Goal: Transaction & Acquisition: Purchase product/service

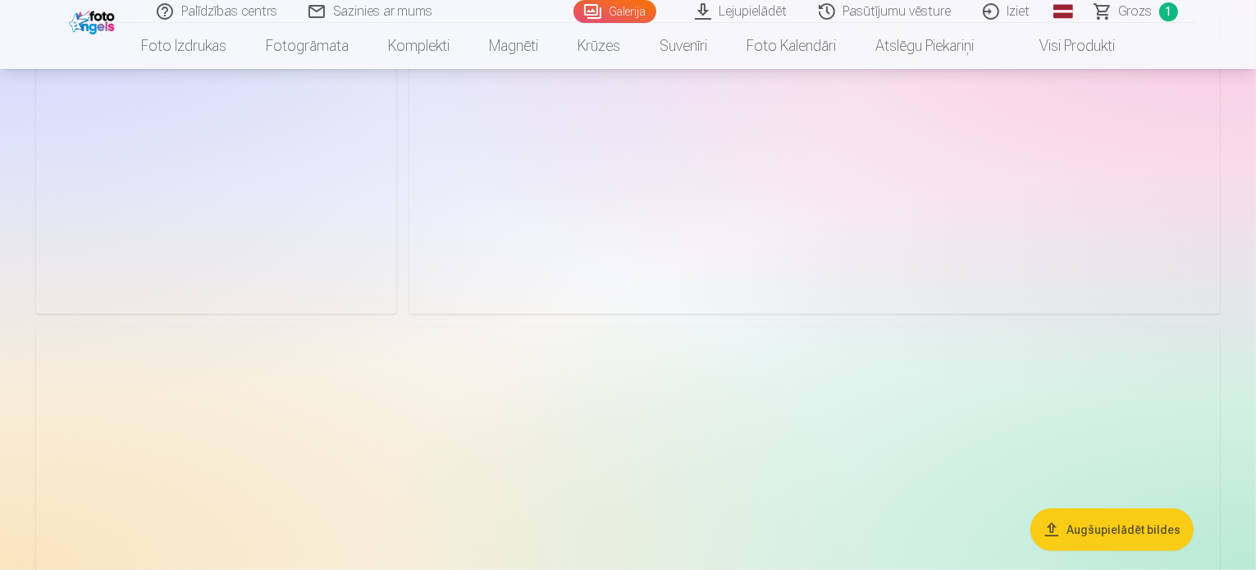
scroll to position [1805, 0]
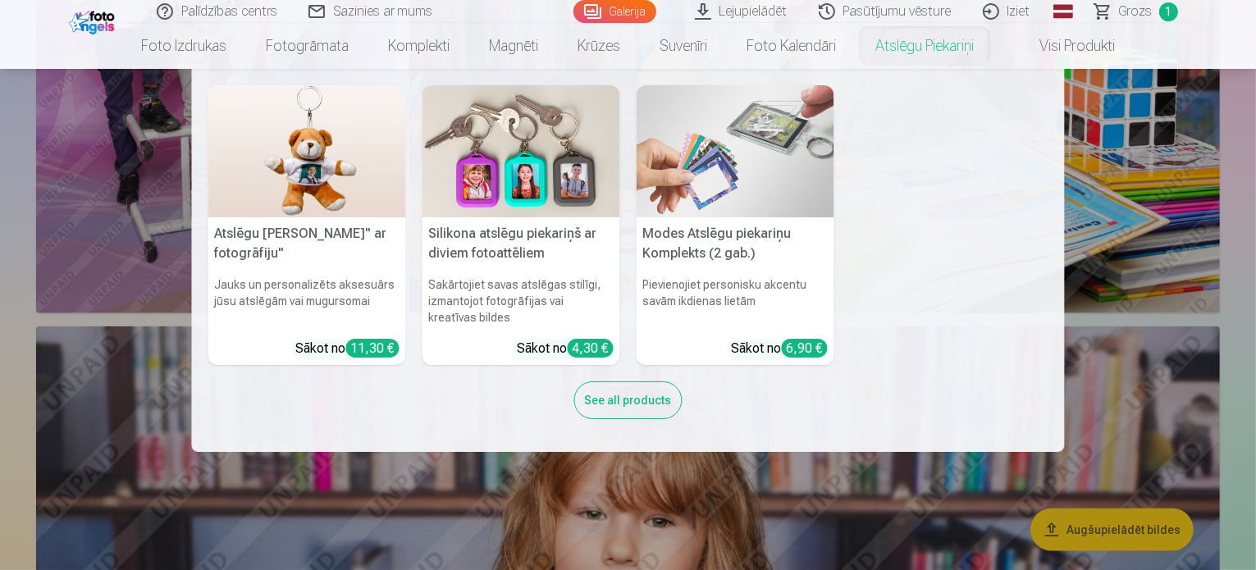
click at [1133, 274] on nav "Atslēgu piekariņš Lācītis" ar fotogrāfiju" Jauks un personalizēts aksesuārs jūs…" at bounding box center [628, 260] width 1256 height 383
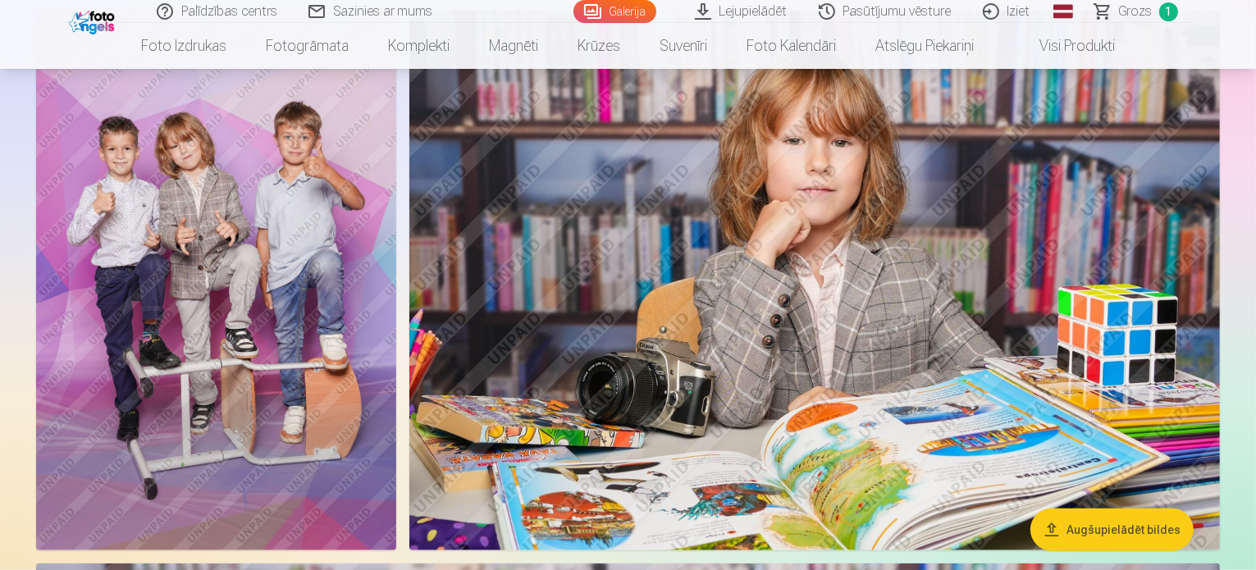
scroll to position [1149, 0]
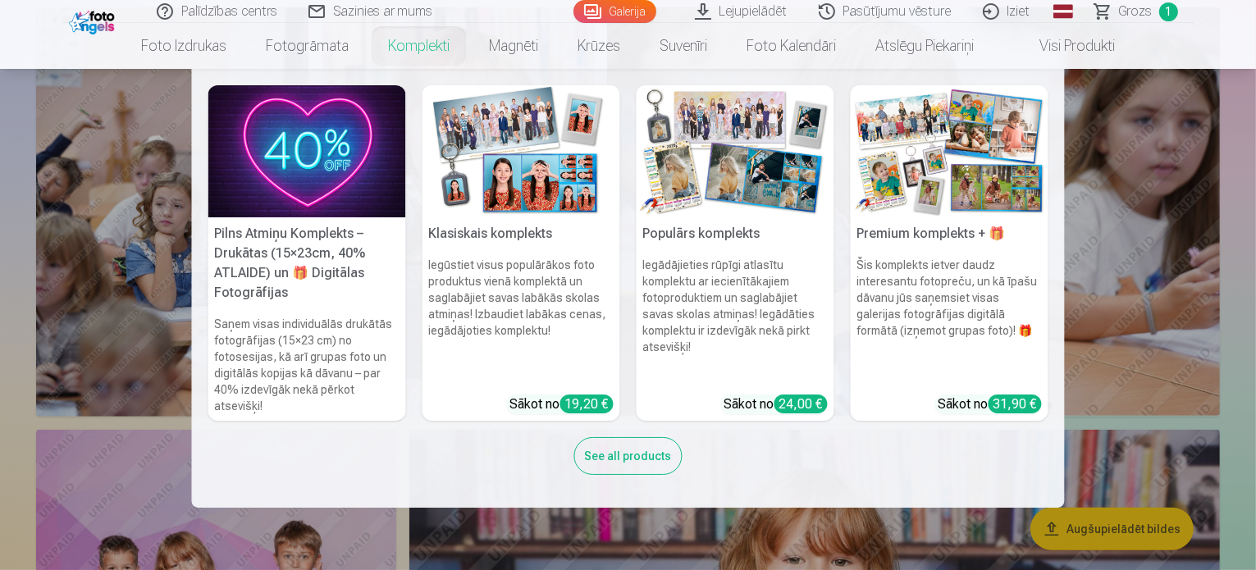
click at [402, 41] on link "Komplekti" at bounding box center [418, 46] width 101 height 46
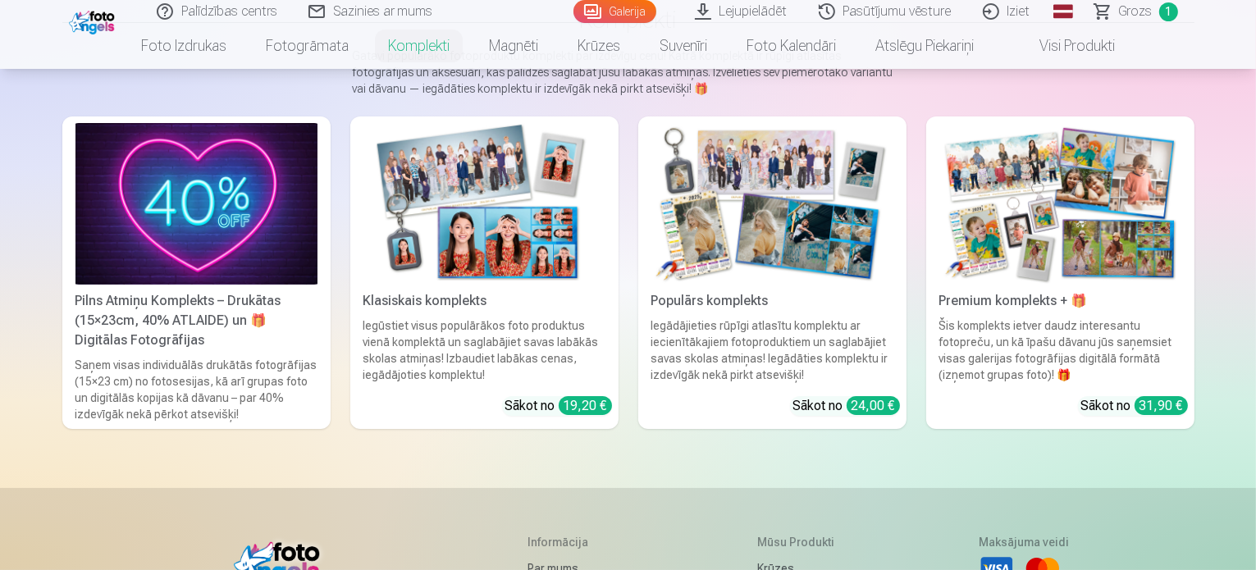
scroll to position [164, 0]
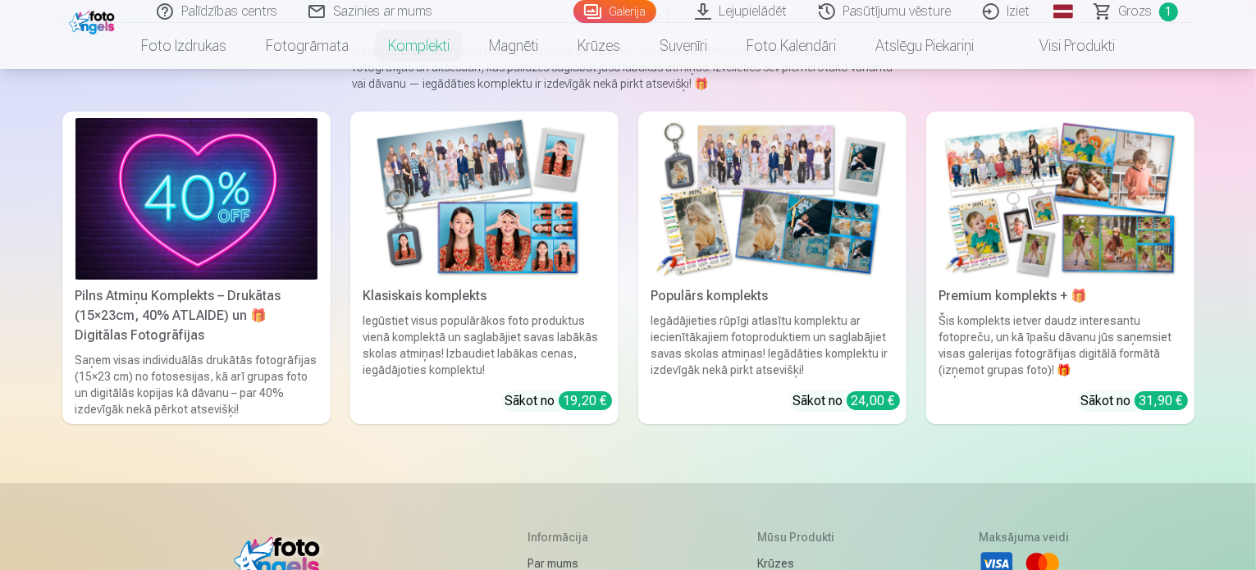
click at [69, 364] on div "Saņem visas individuālās drukātās fotogrāfijas (15×23 cm) no fotosesijas, kā ar…" at bounding box center [196, 385] width 255 height 66
click at [873, 407] on link "Populārs komplekts Iegādājieties rūpīgi atlasītu komplektu ar iecienītākajiem f…" at bounding box center [772, 268] width 268 height 313
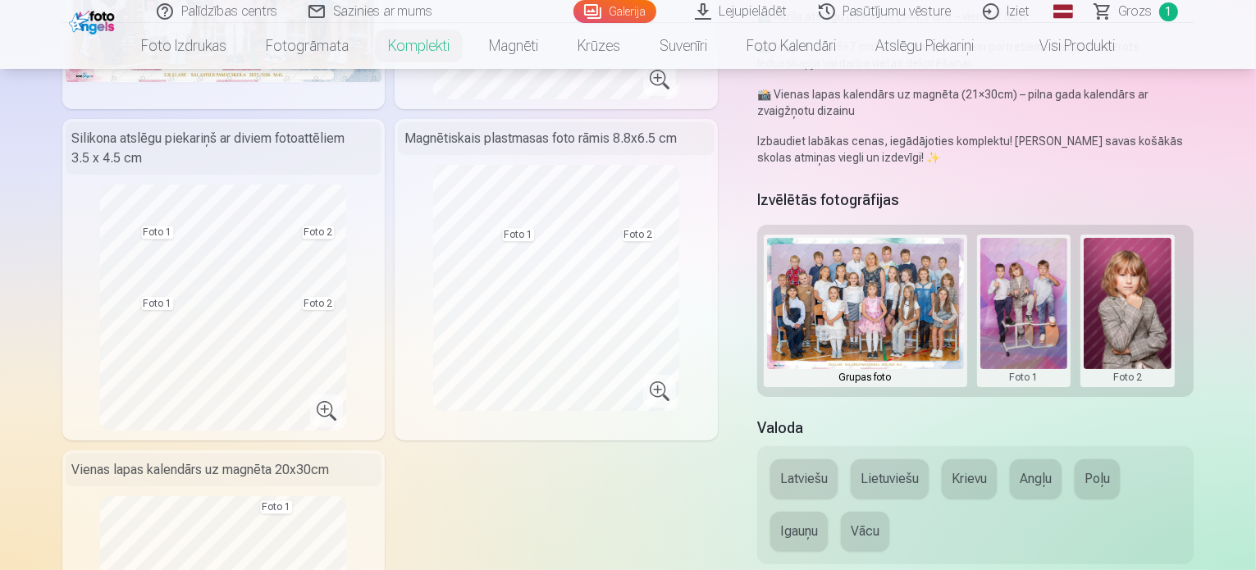
scroll to position [328, 0]
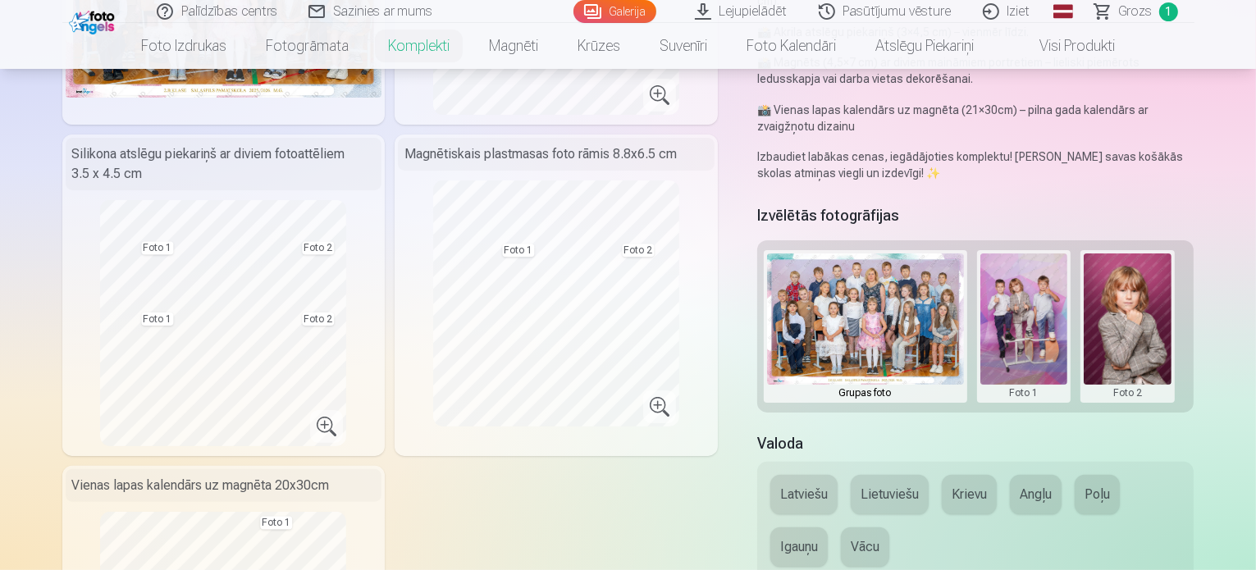
click at [1136, 17] on span "Grozs" at bounding box center [1136, 12] width 34 height 20
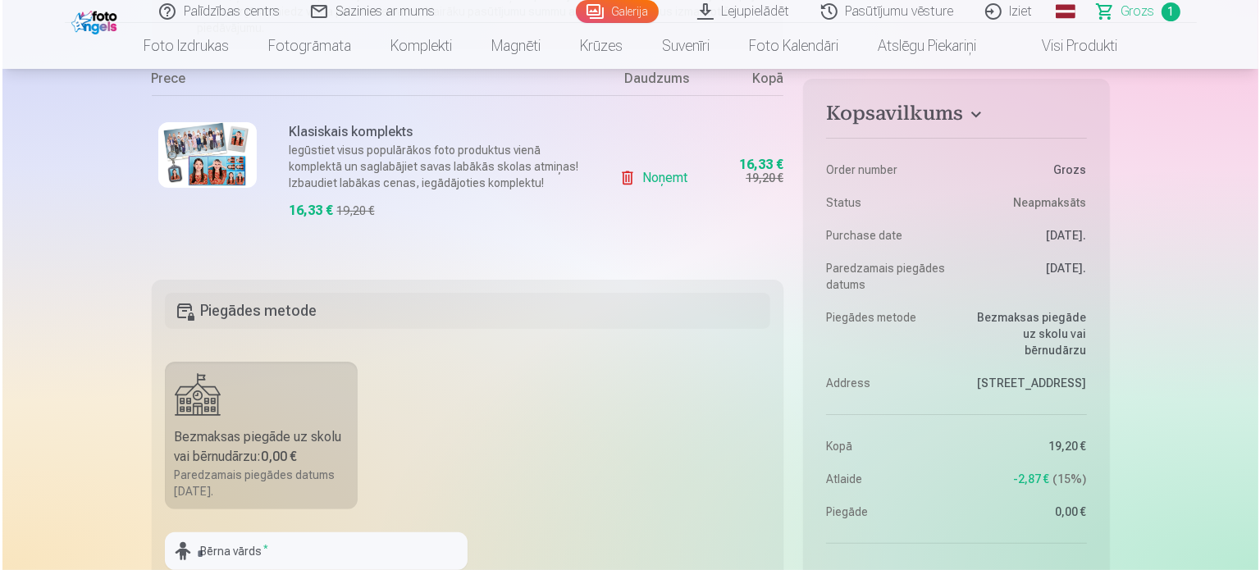
scroll to position [328, 0]
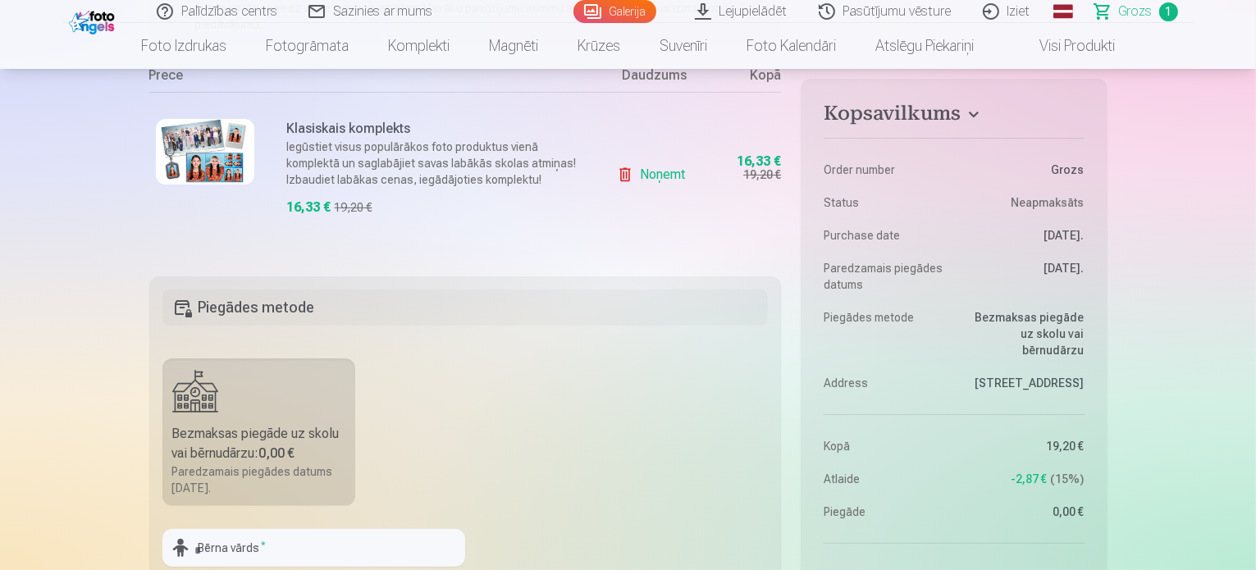
click at [217, 160] on img at bounding box center [205, 152] width 98 height 66
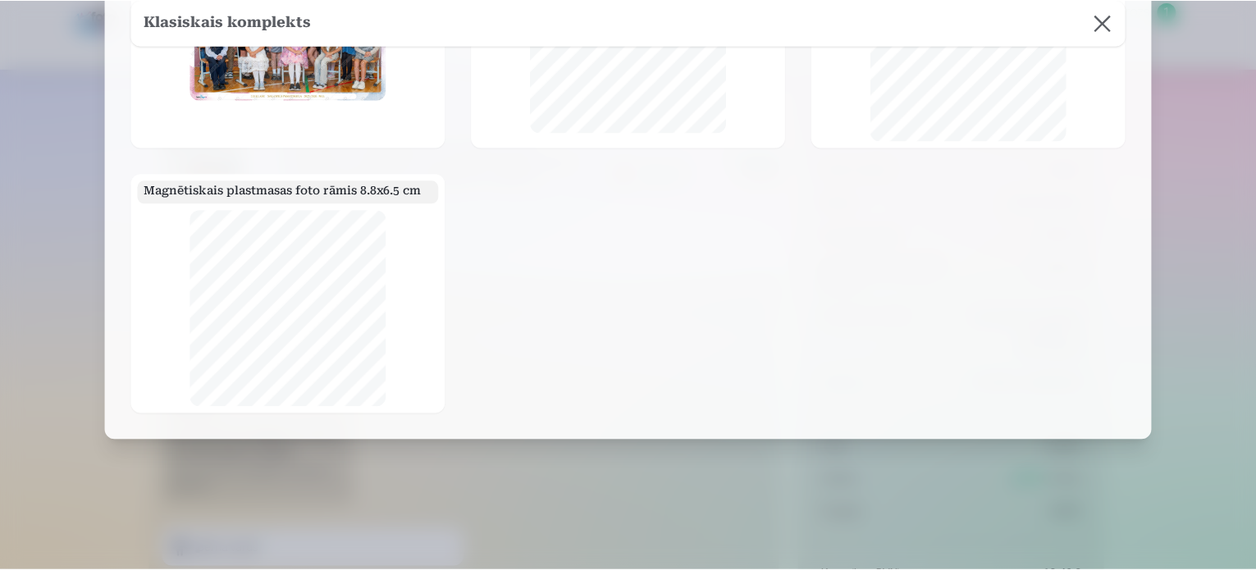
scroll to position [0, 0]
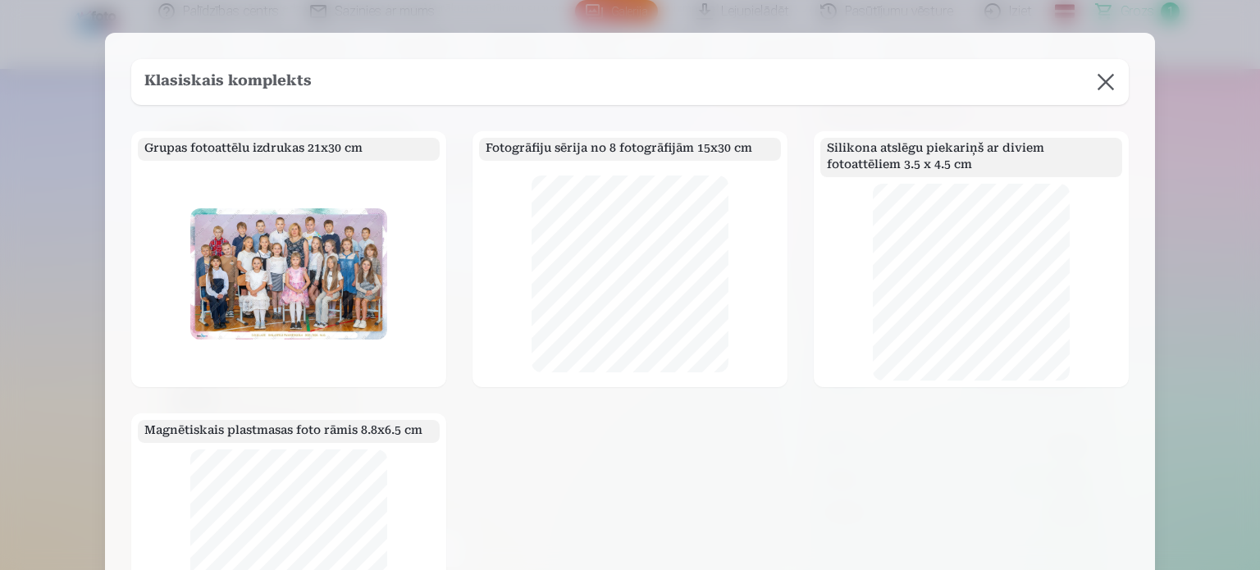
click at [1106, 83] on button at bounding box center [1106, 82] width 46 height 46
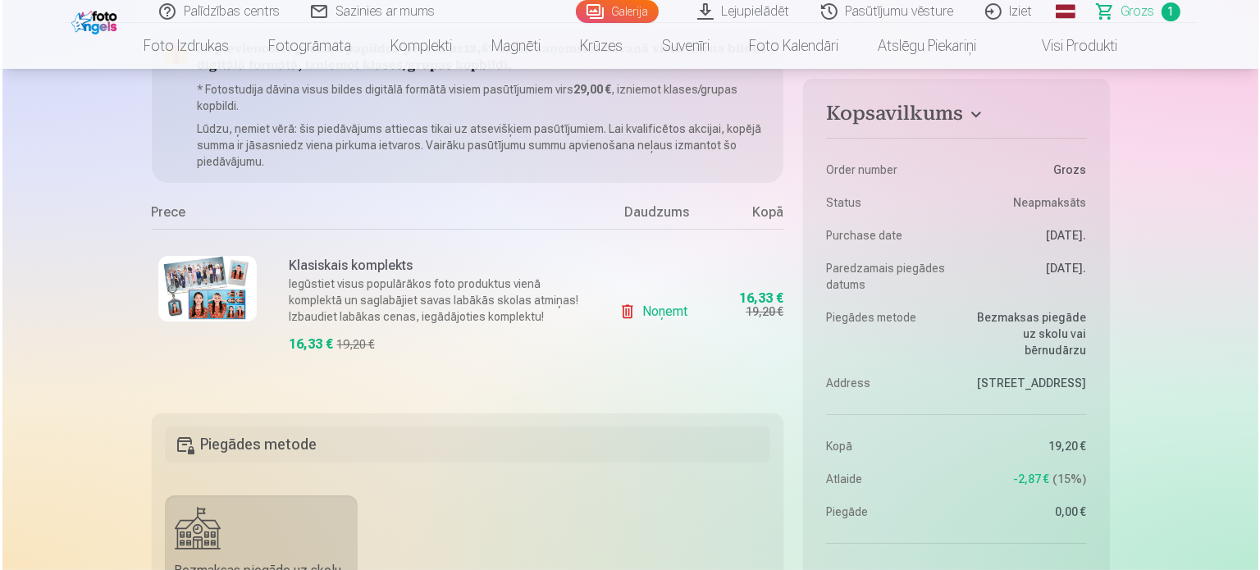
scroll to position [164, 0]
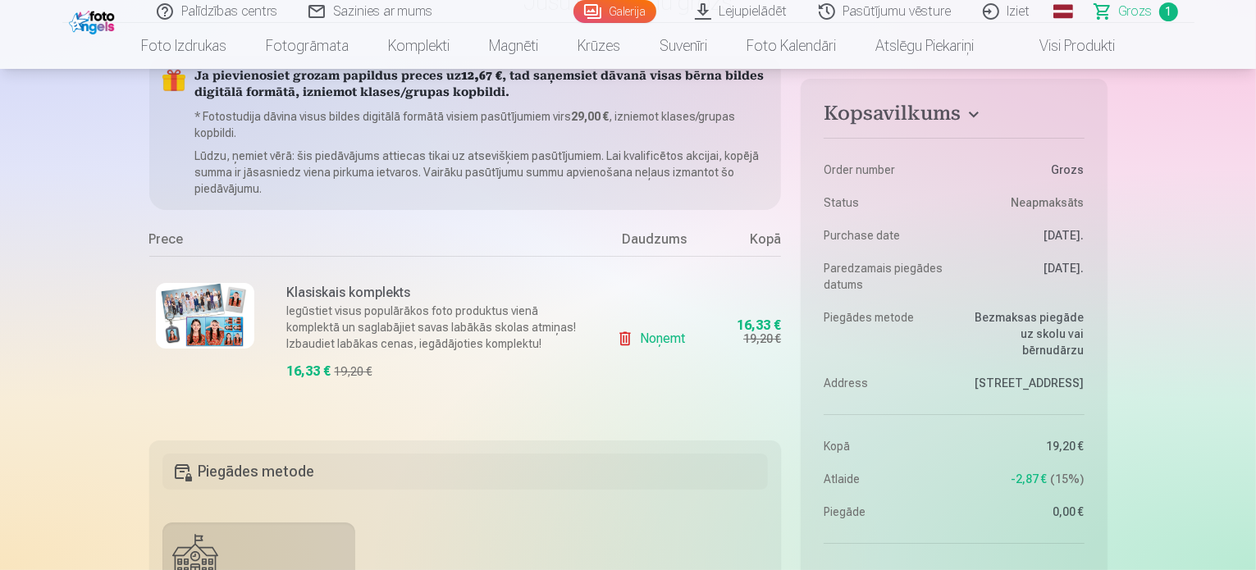
click at [213, 326] on img at bounding box center [205, 316] width 98 height 66
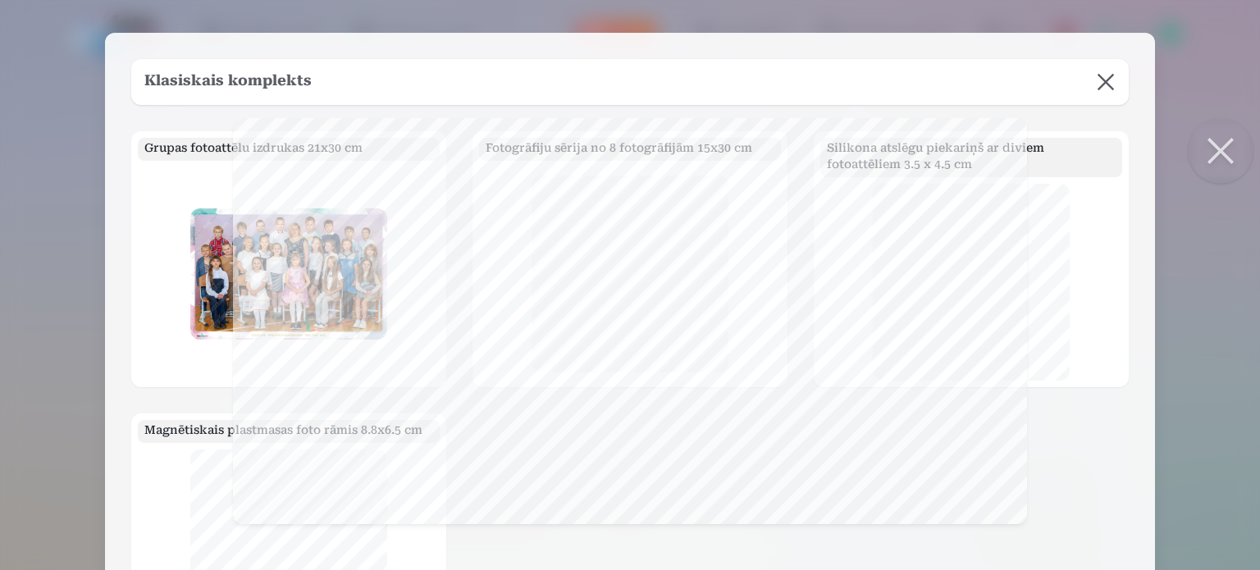
scroll to position [0, 0]
click at [1237, 148] on button at bounding box center [1221, 151] width 66 height 66
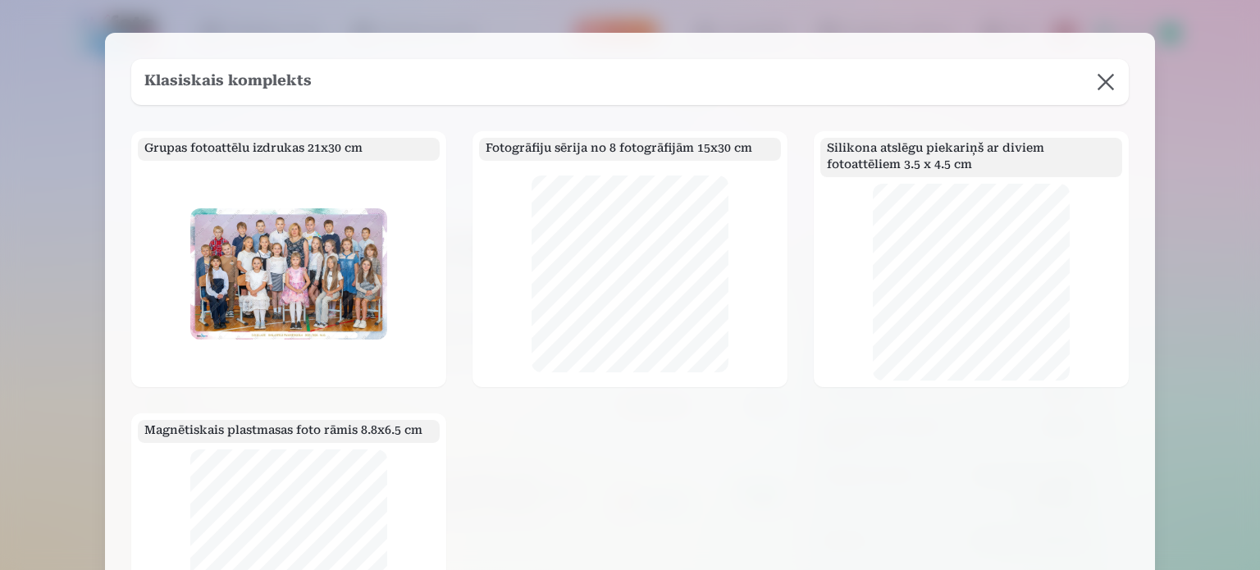
click at [1103, 85] on button at bounding box center [1106, 82] width 46 height 46
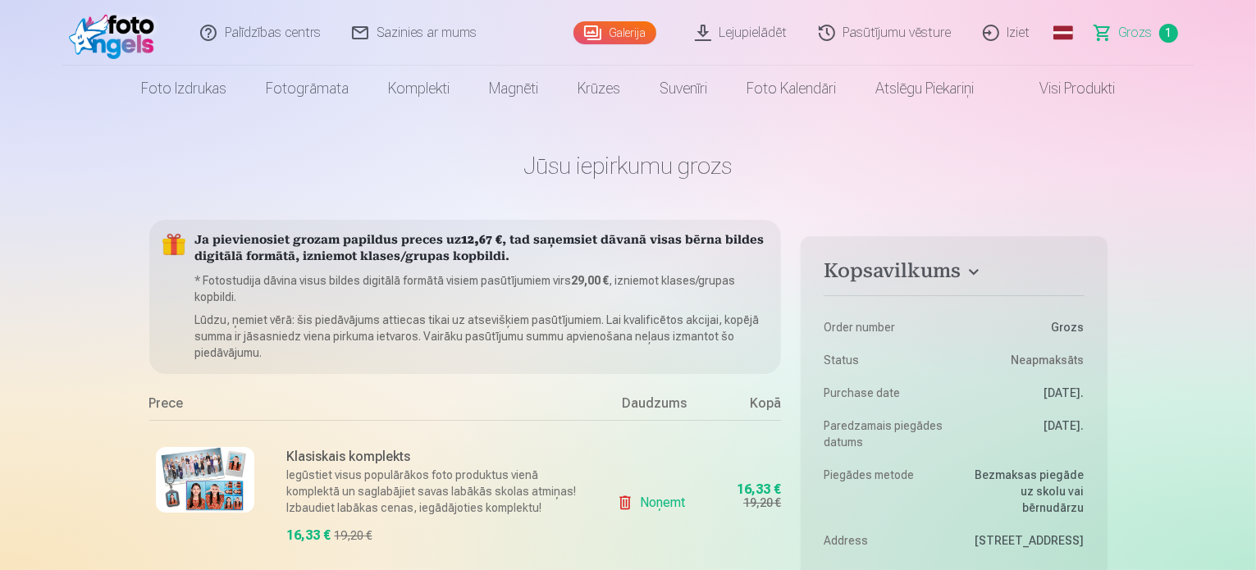
click at [277, 464] on div "Klasiskais komplekts Iegūstiet visus populārākos foto produktus vienā komplektā…" at bounding box center [371, 502] width 444 height 165
click at [197, 480] on img at bounding box center [205, 480] width 98 height 66
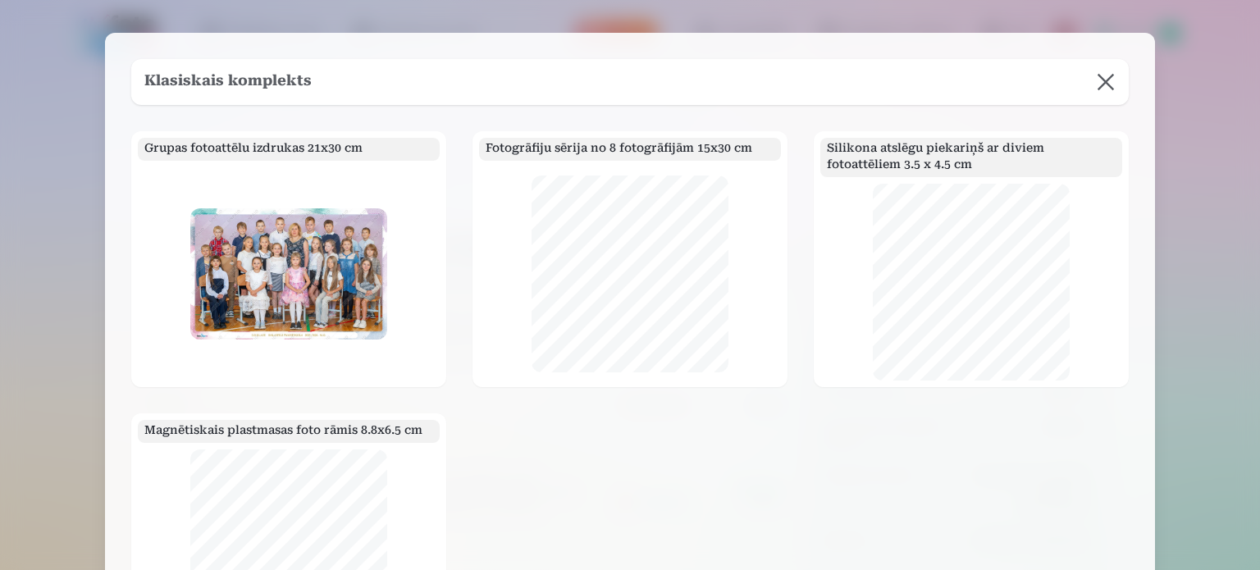
click at [1110, 89] on button at bounding box center [1106, 82] width 46 height 46
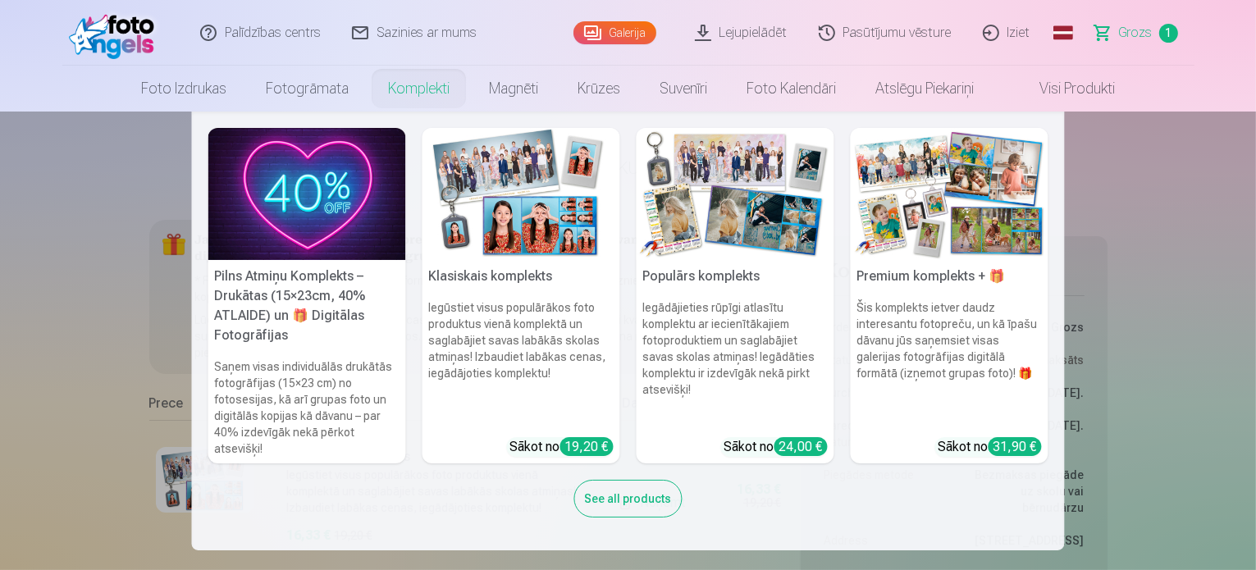
click at [433, 96] on link "Komplekti" at bounding box center [418, 89] width 101 height 46
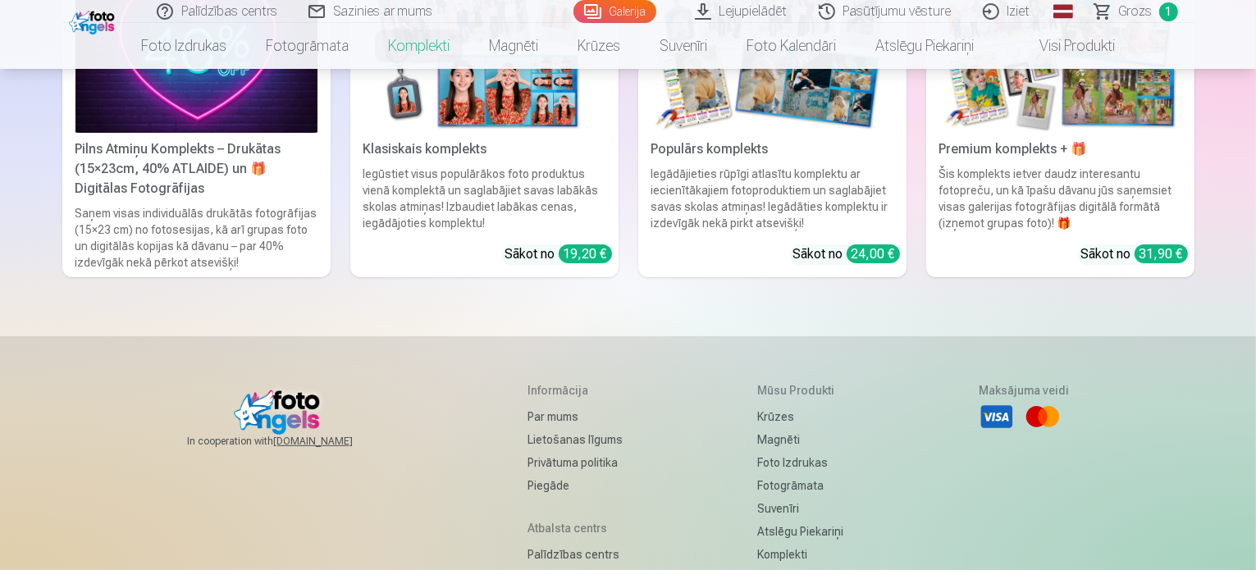
scroll to position [328, 0]
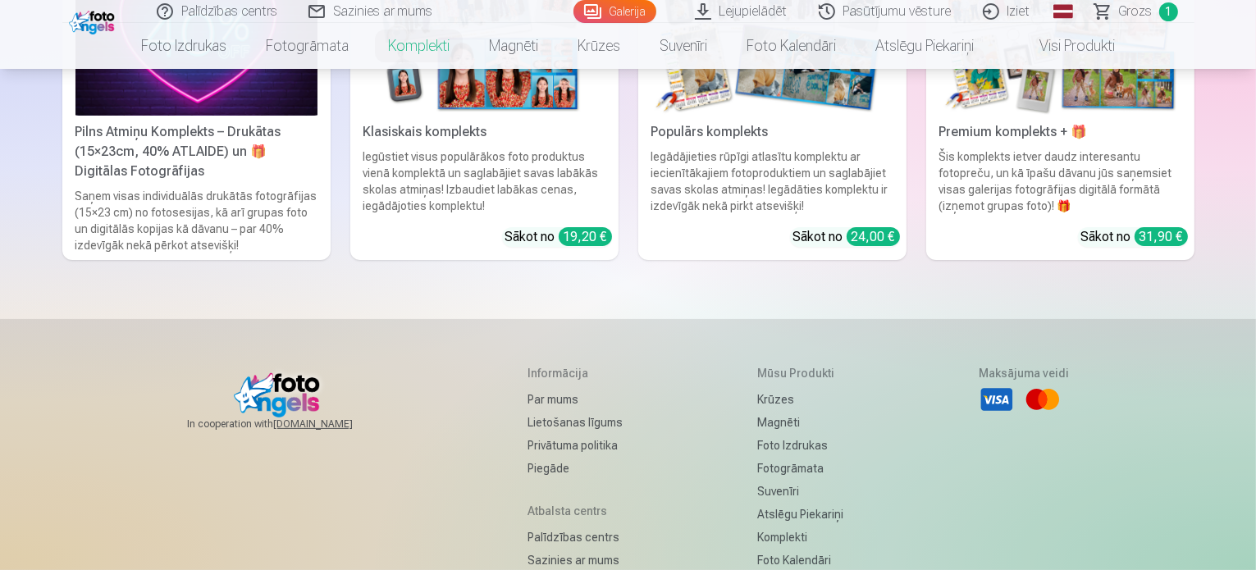
click at [900, 246] on div "24,00 €" at bounding box center [873, 236] width 53 height 19
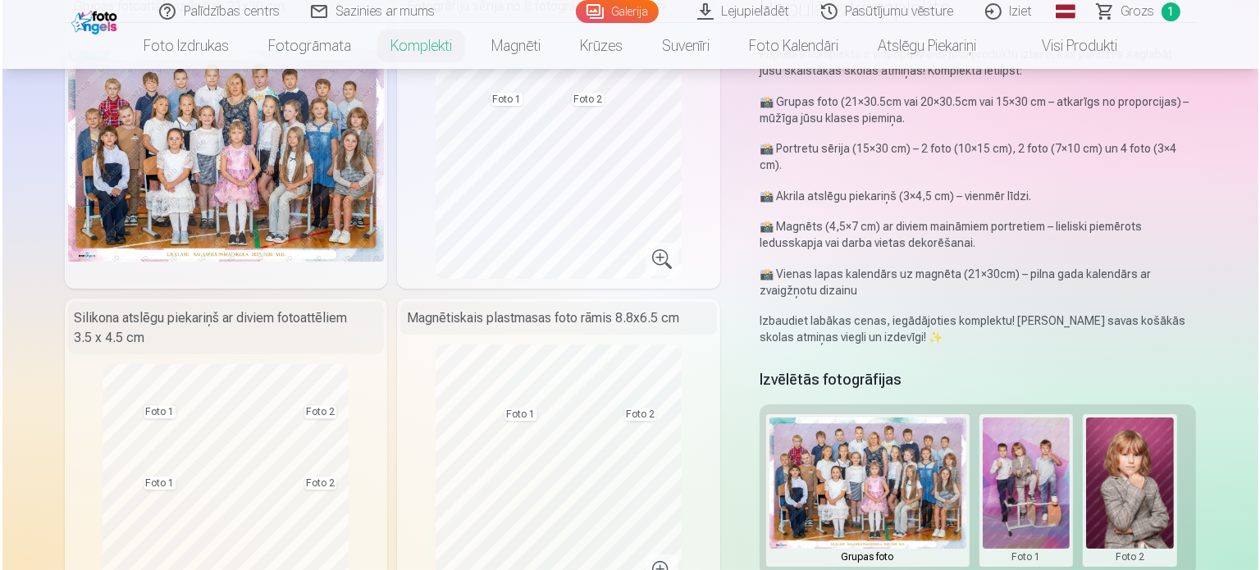
scroll to position [246, 0]
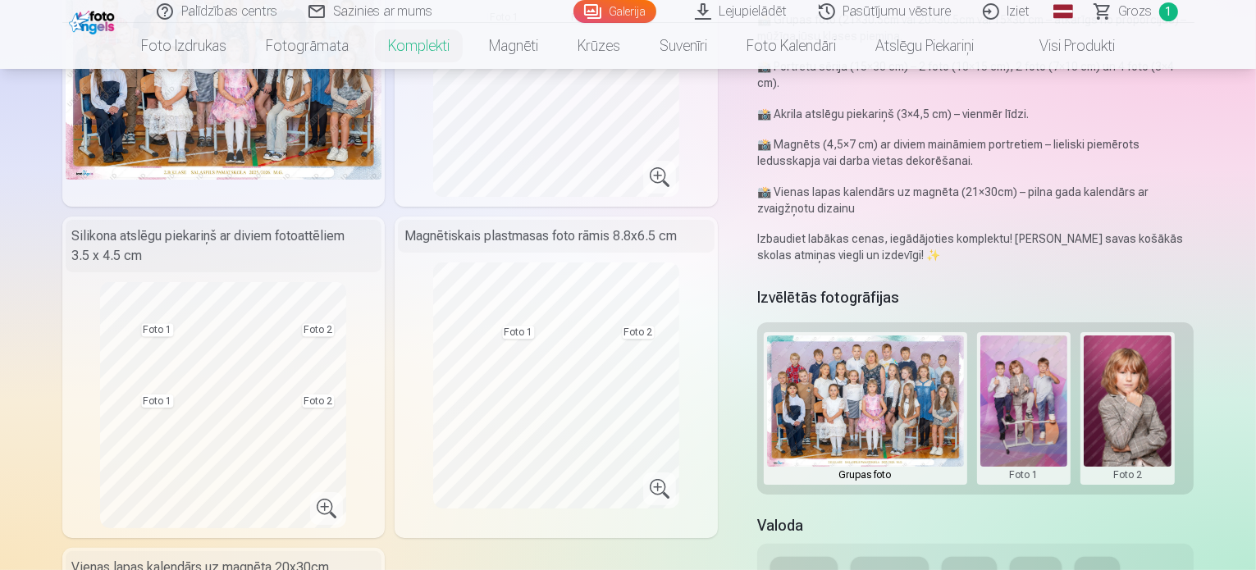
click at [1036, 365] on button at bounding box center [1025, 409] width 88 height 146
click at [1038, 385] on button "Nomainiet foto" at bounding box center [1036, 376] width 134 height 46
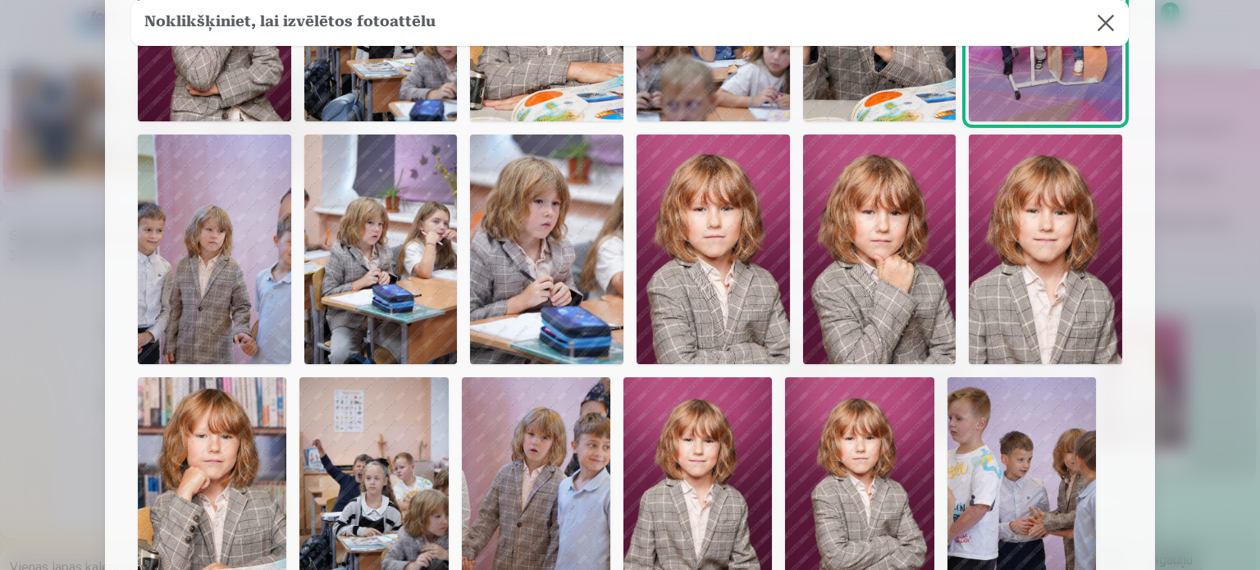
click at [676, 281] on img at bounding box center [713, 250] width 153 height 230
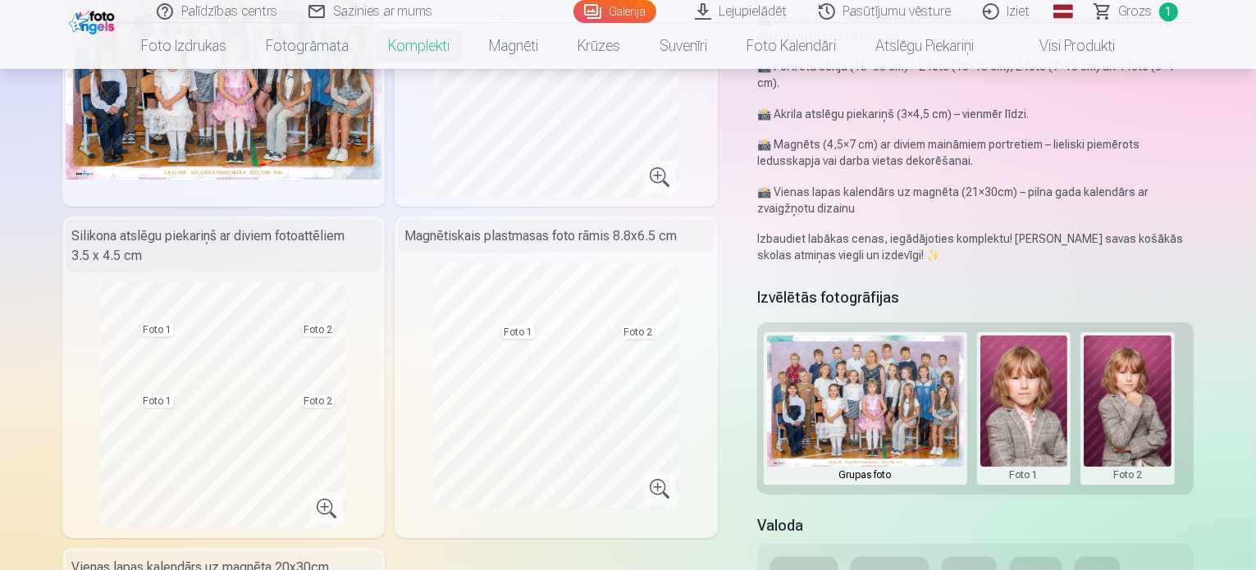
click at [1150, 371] on button at bounding box center [1128, 409] width 88 height 146
click at [1150, 371] on button "Nomainiet foto" at bounding box center [1140, 376] width 134 height 46
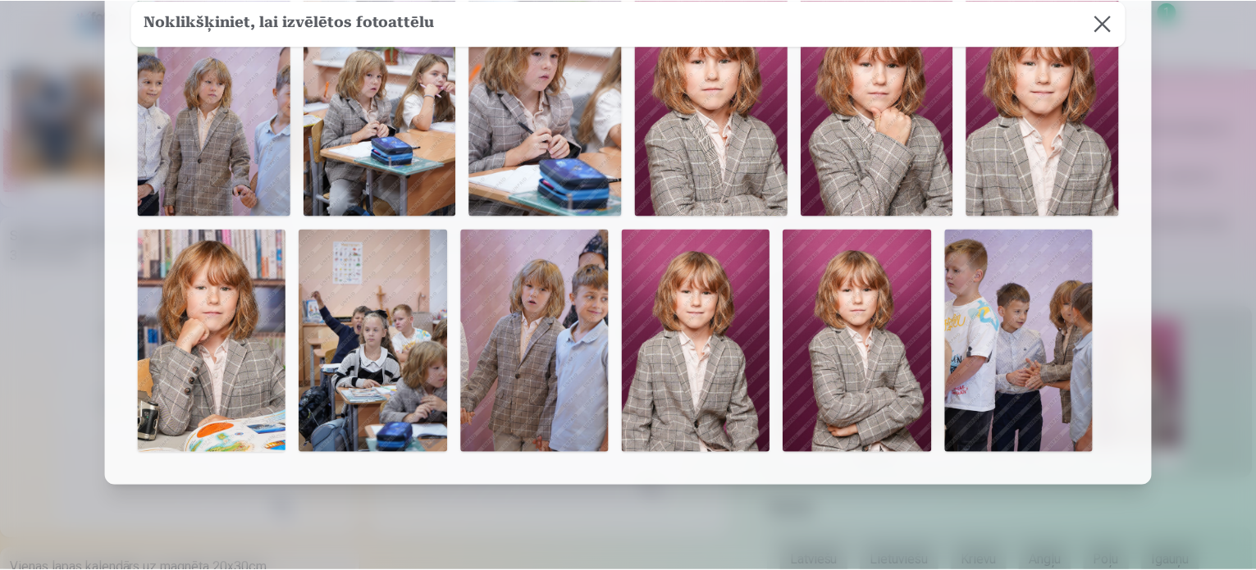
scroll to position [410, 0]
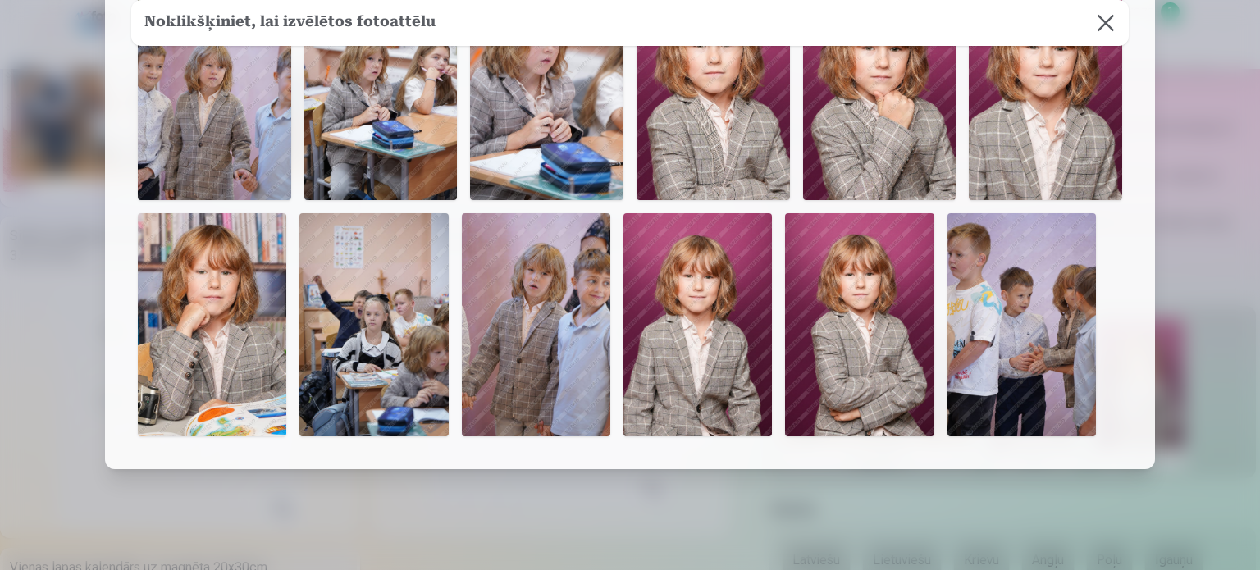
click at [186, 366] on img at bounding box center [212, 324] width 149 height 223
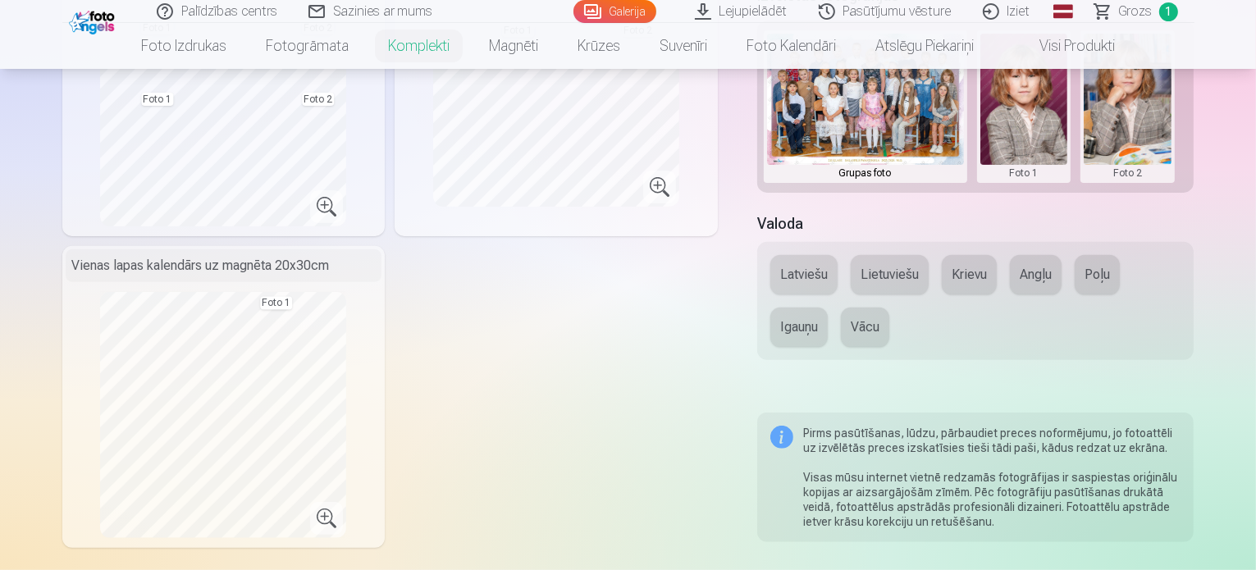
scroll to position [492, 0]
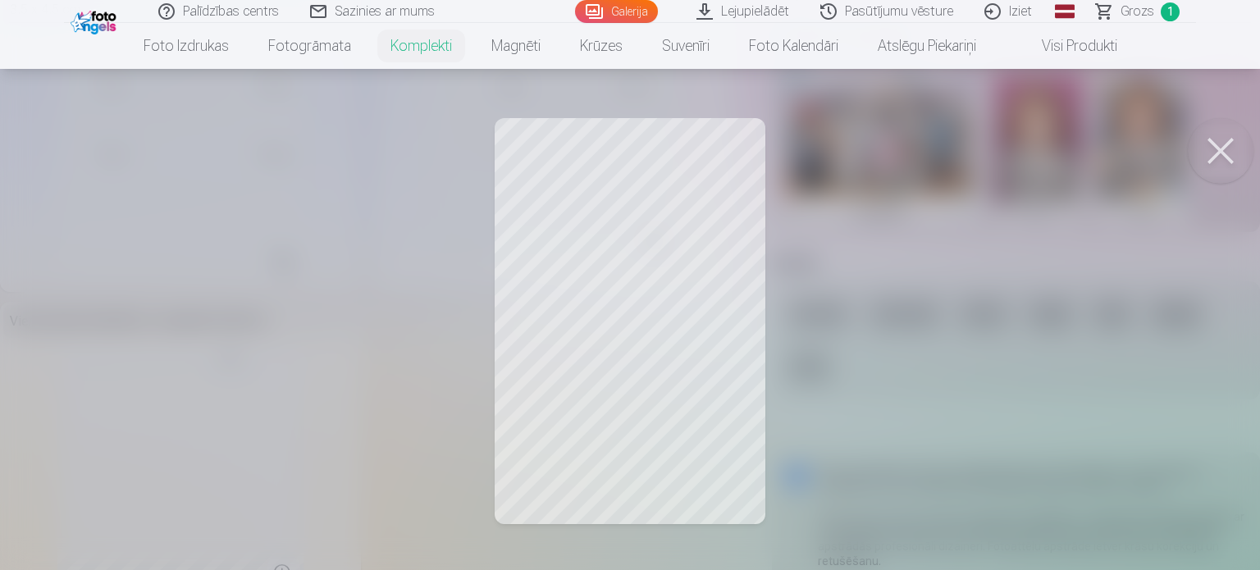
click at [687, 276] on div at bounding box center [630, 285] width 1260 height 570
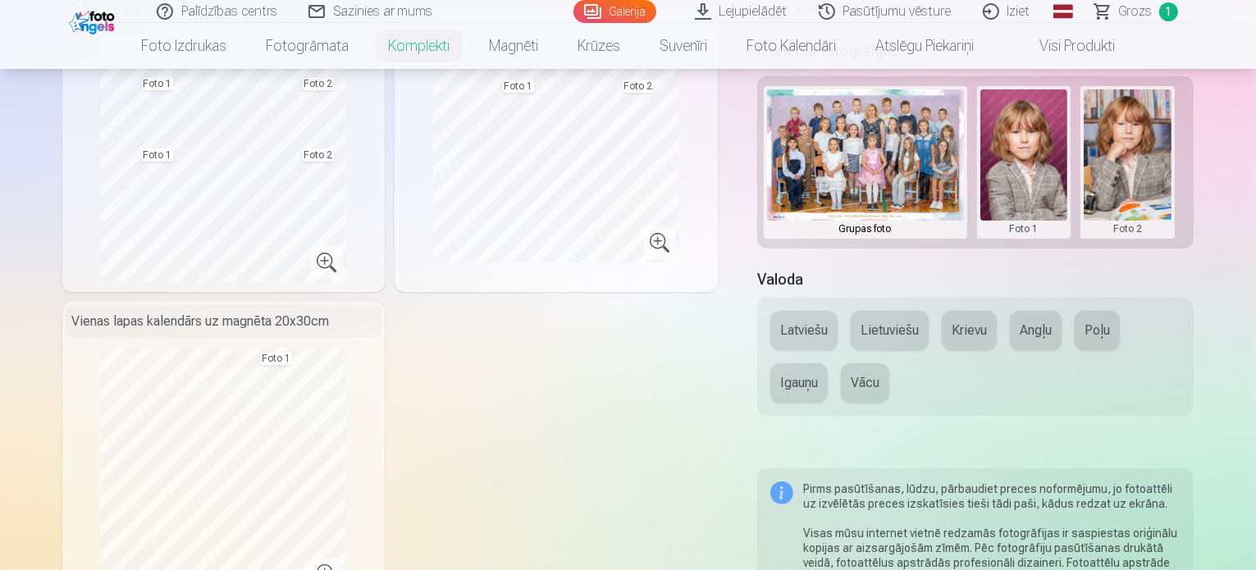
click at [805, 311] on button "Latviešu" at bounding box center [804, 330] width 67 height 39
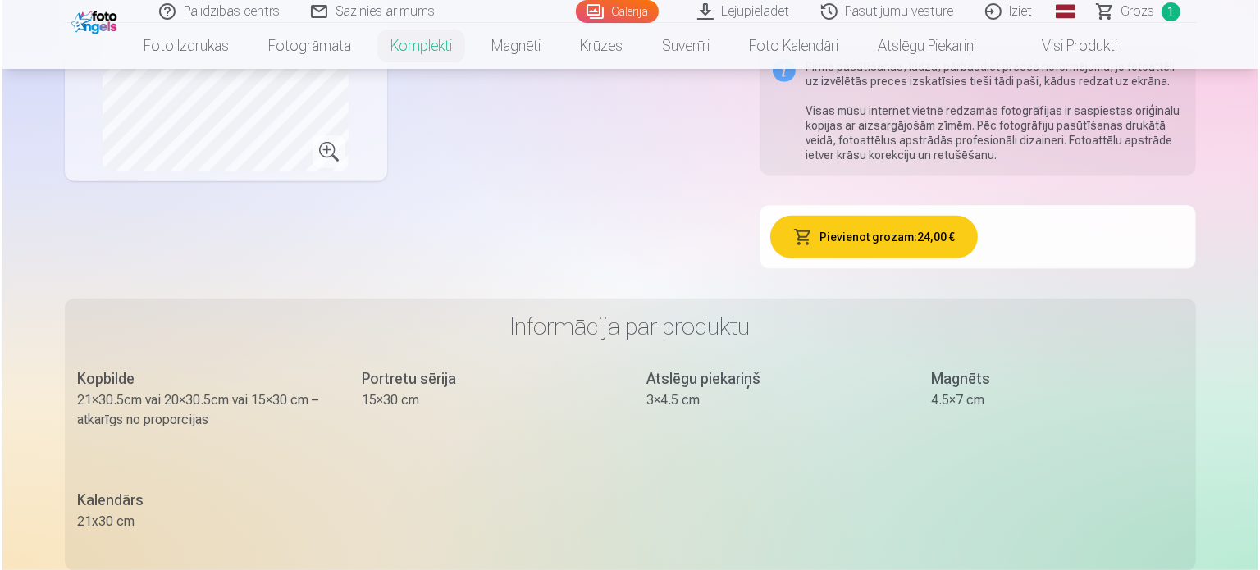
scroll to position [985, 0]
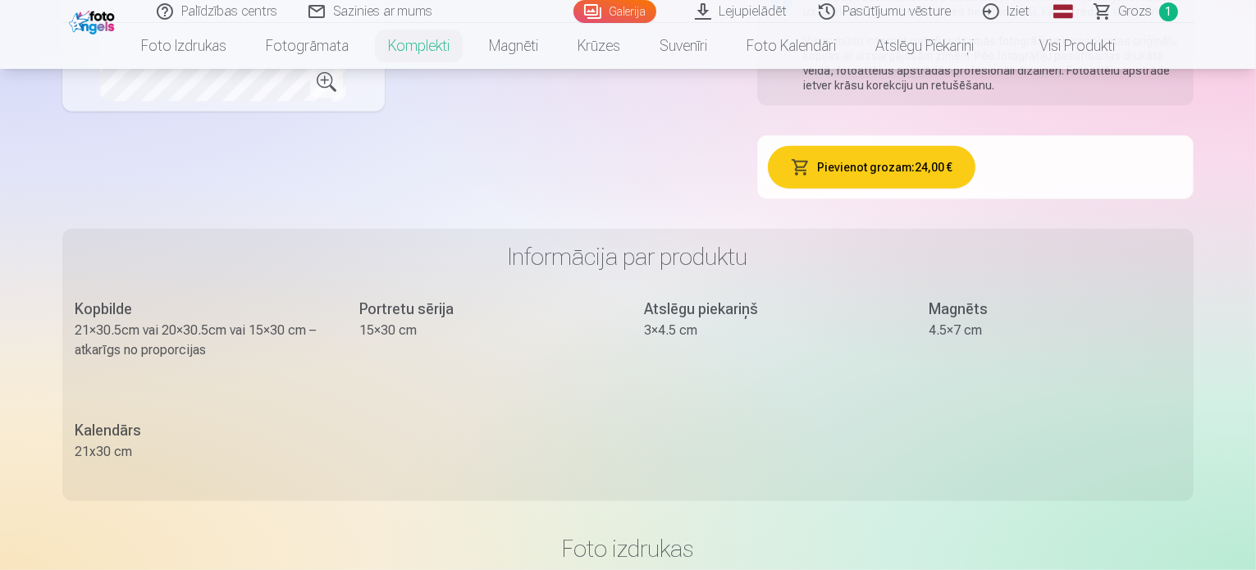
click at [853, 146] on button "Pievienot grozam : 24,00 €" at bounding box center [872, 167] width 208 height 43
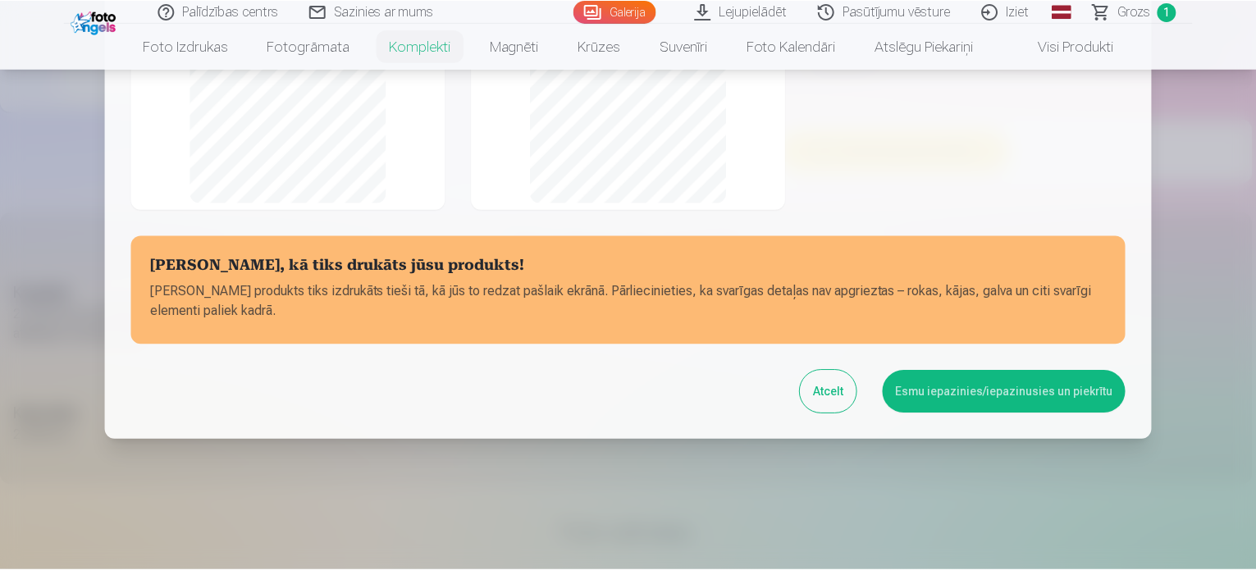
scroll to position [371, 0]
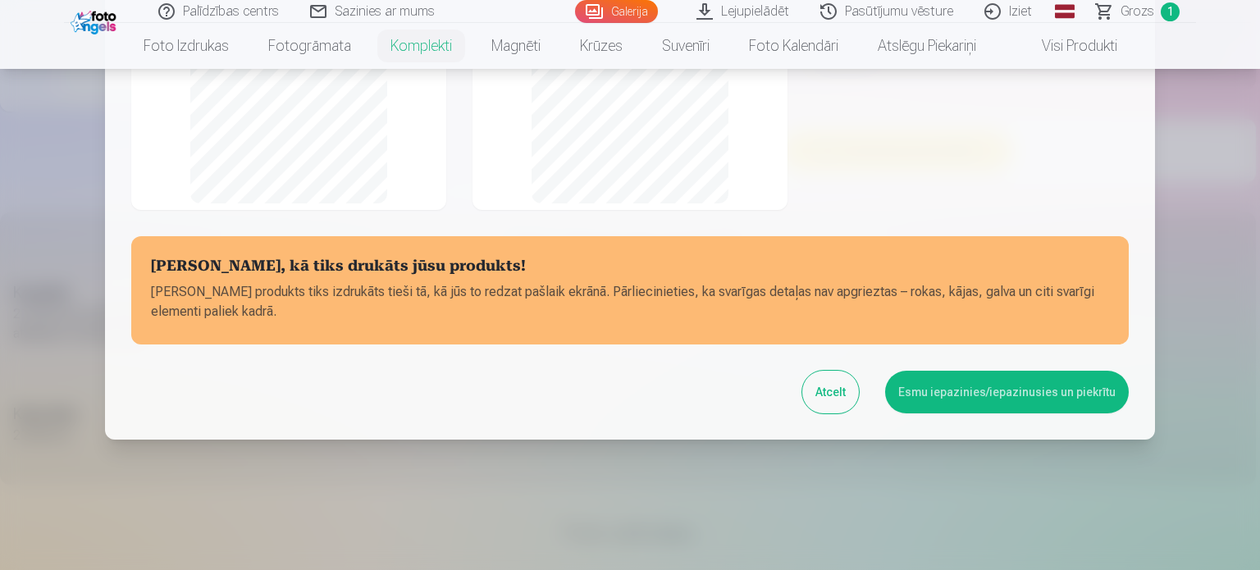
click at [961, 389] on button "Esmu iepazinies/iepazinusies un piekrītu" at bounding box center [1007, 392] width 244 height 43
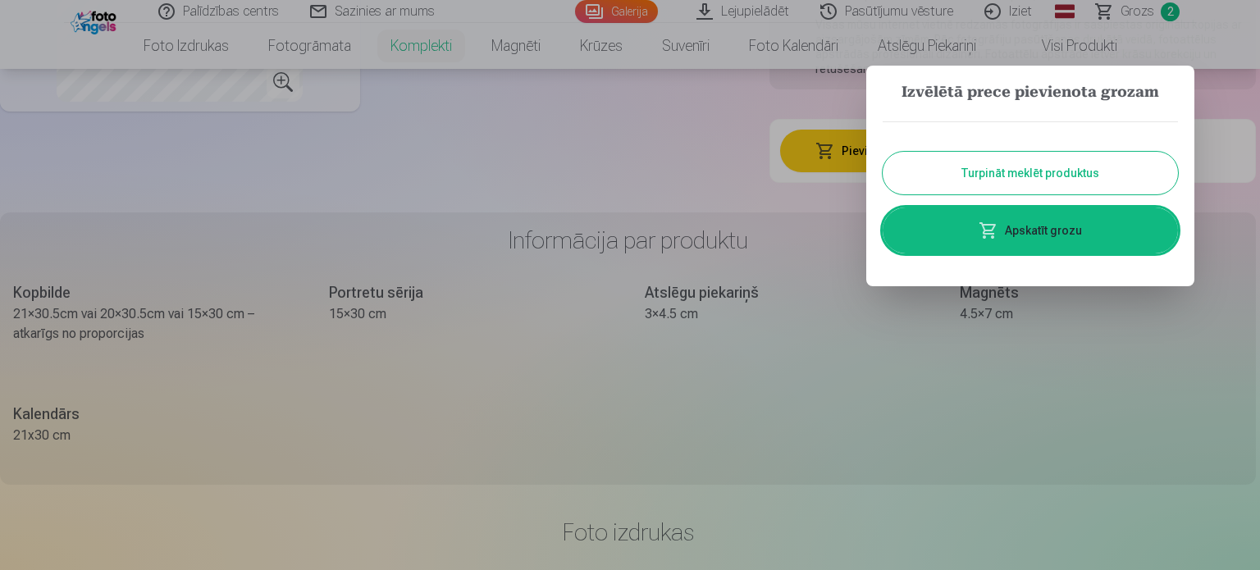
click at [1036, 225] on link "Apskatīt grozu" at bounding box center [1030, 231] width 295 height 46
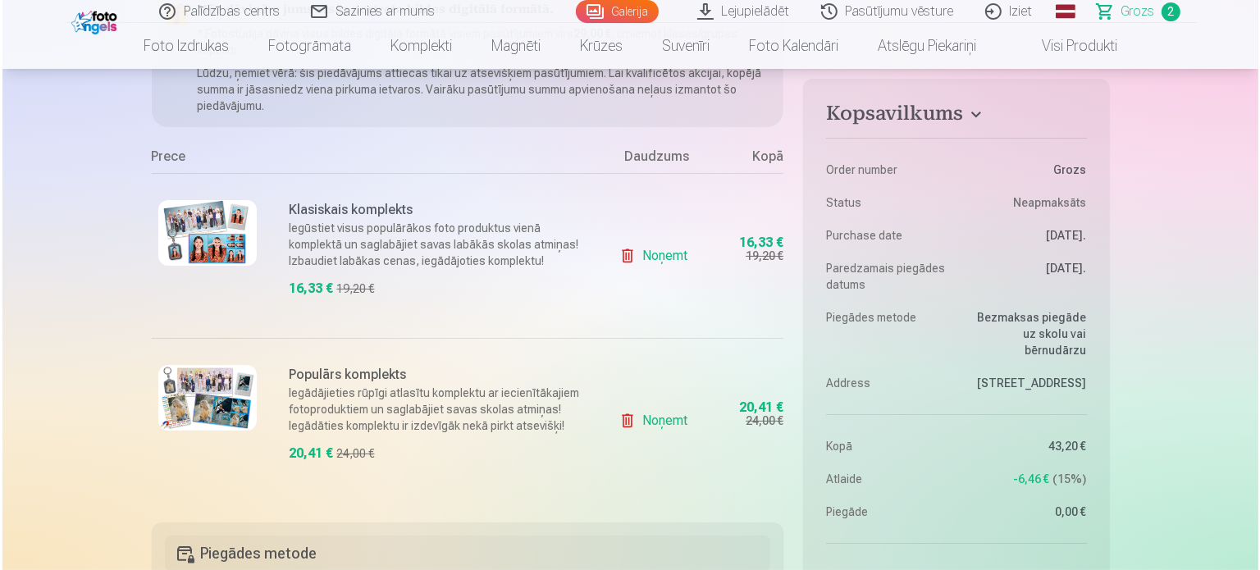
scroll to position [246, 0]
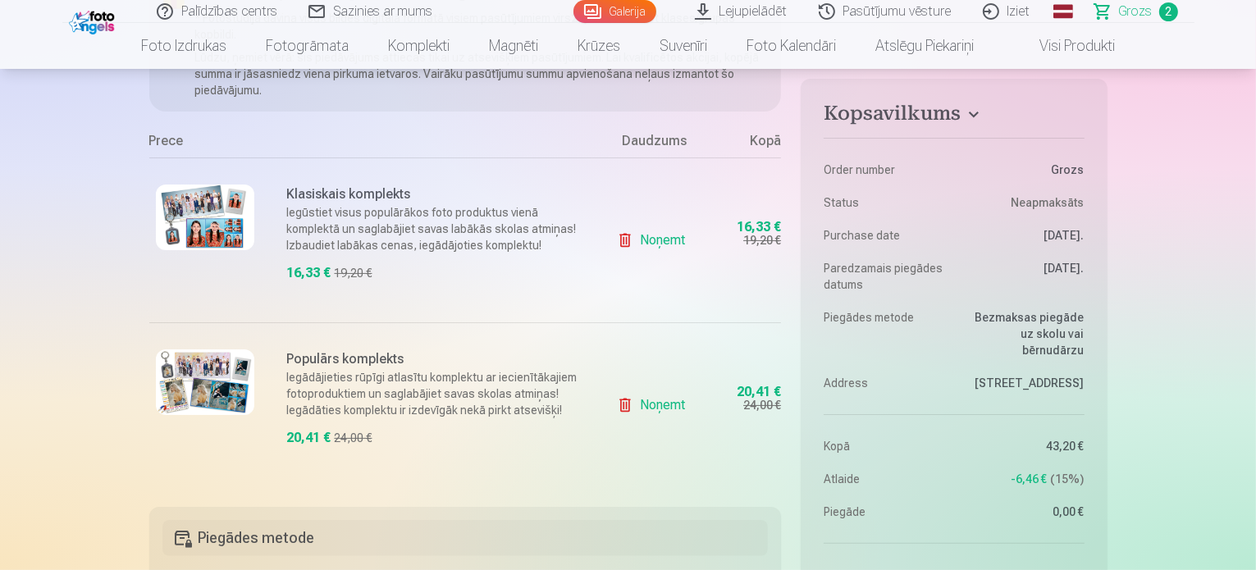
click at [185, 224] on img at bounding box center [205, 218] width 98 height 66
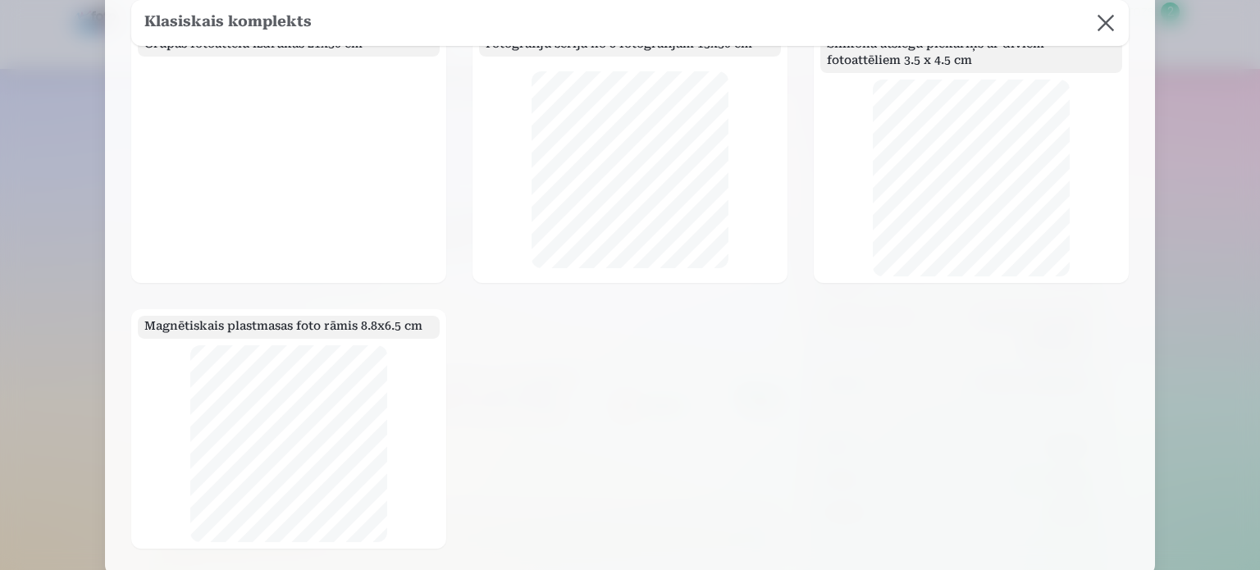
scroll to position [75, 0]
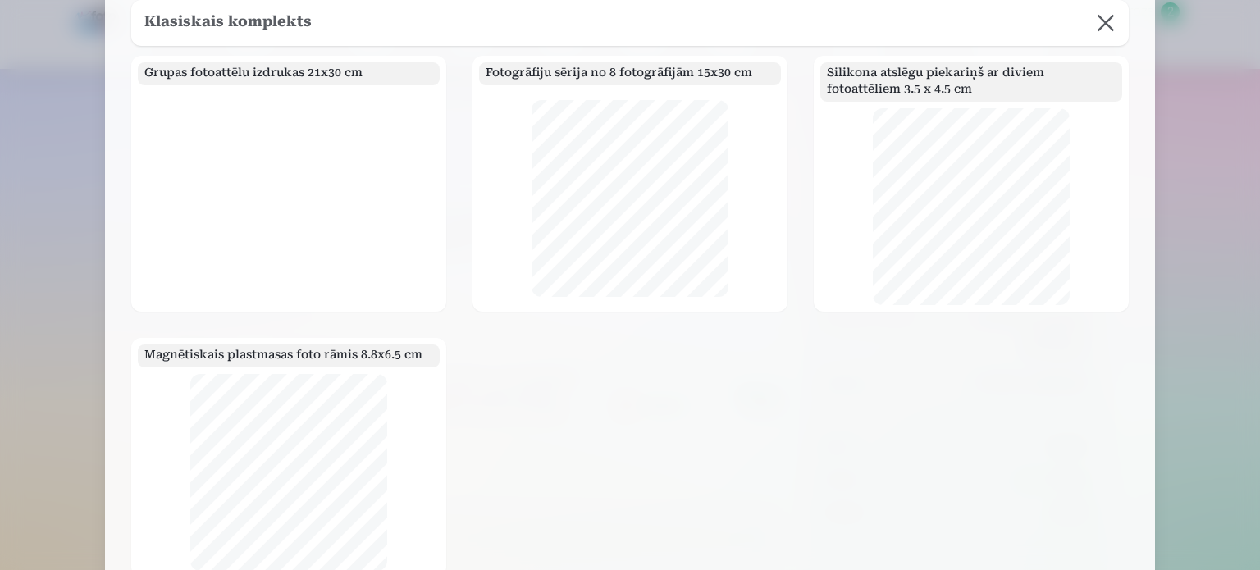
click at [1105, 30] on button at bounding box center [1106, 23] width 46 height 46
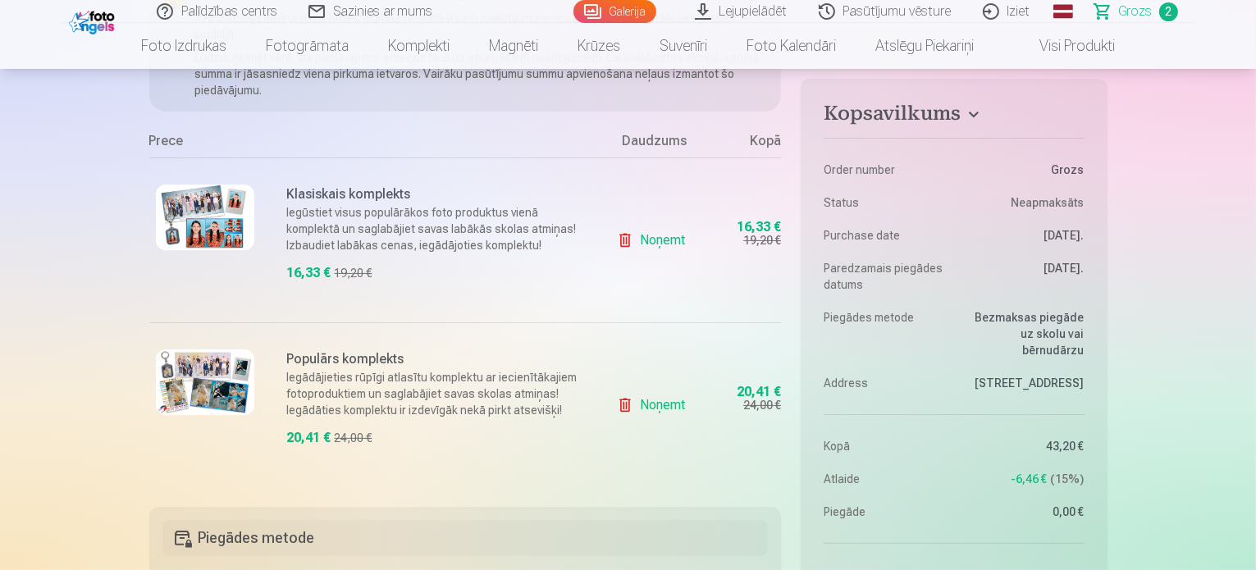
click at [223, 373] on img at bounding box center [205, 383] width 98 height 66
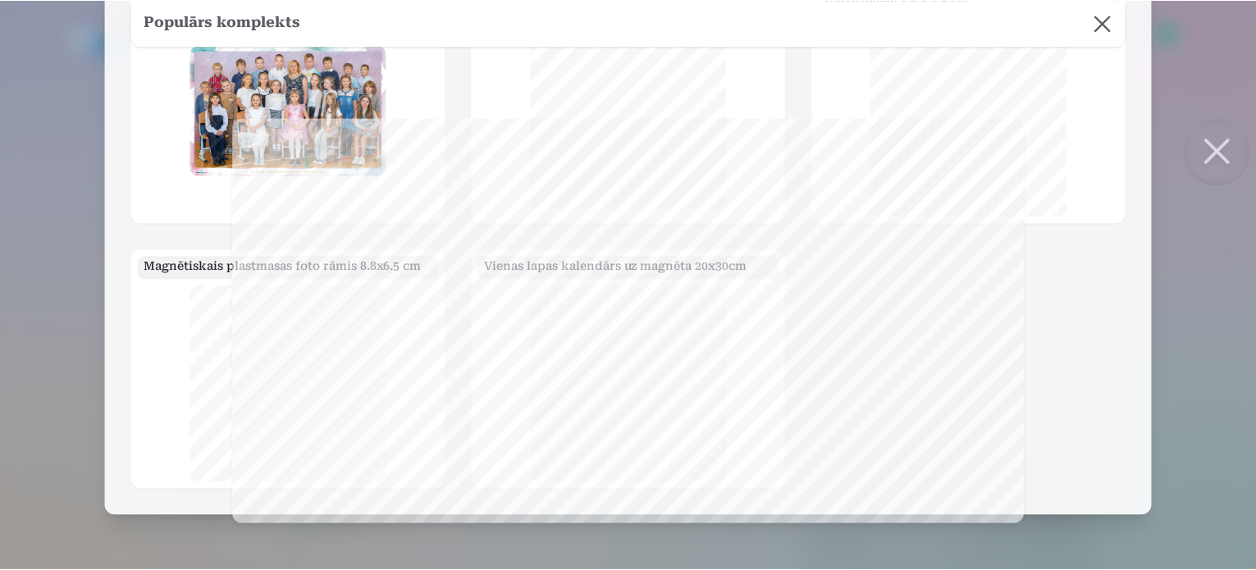
scroll to position [0, 0]
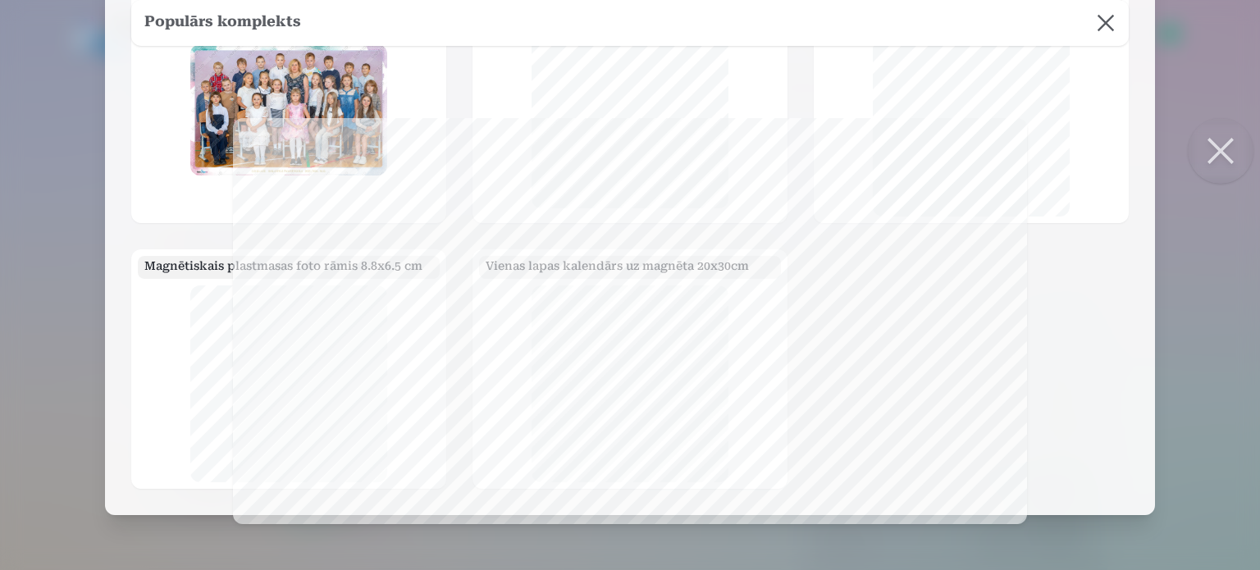
drag, startPoint x: 1219, startPoint y: 149, endPoint x: 1210, endPoint y: 133, distance: 18.3
click at [1220, 149] on button at bounding box center [1221, 151] width 66 height 66
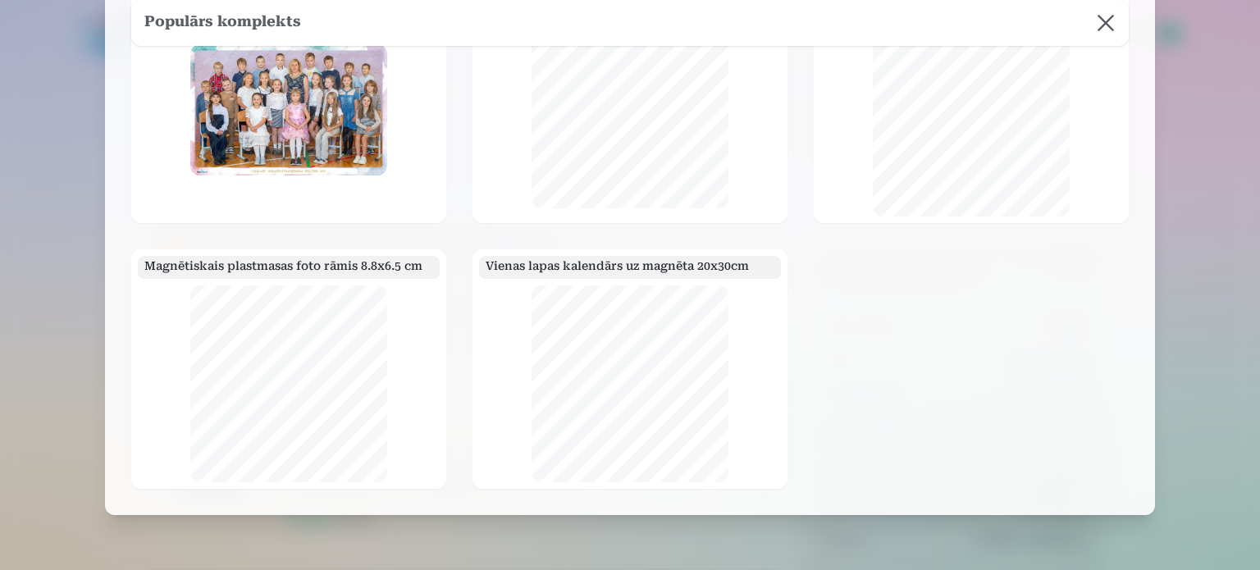
click at [1105, 21] on button at bounding box center [1106, 23] width 46 height 46
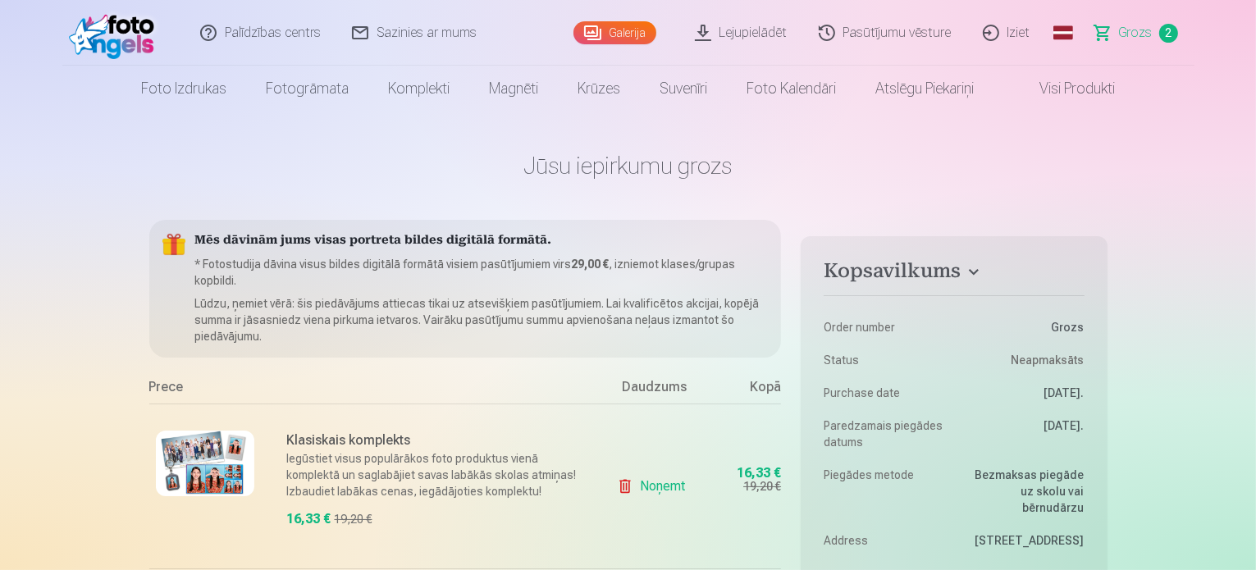
click at [228, 464] on img at bounding box center [205, 464] width 98 height 66
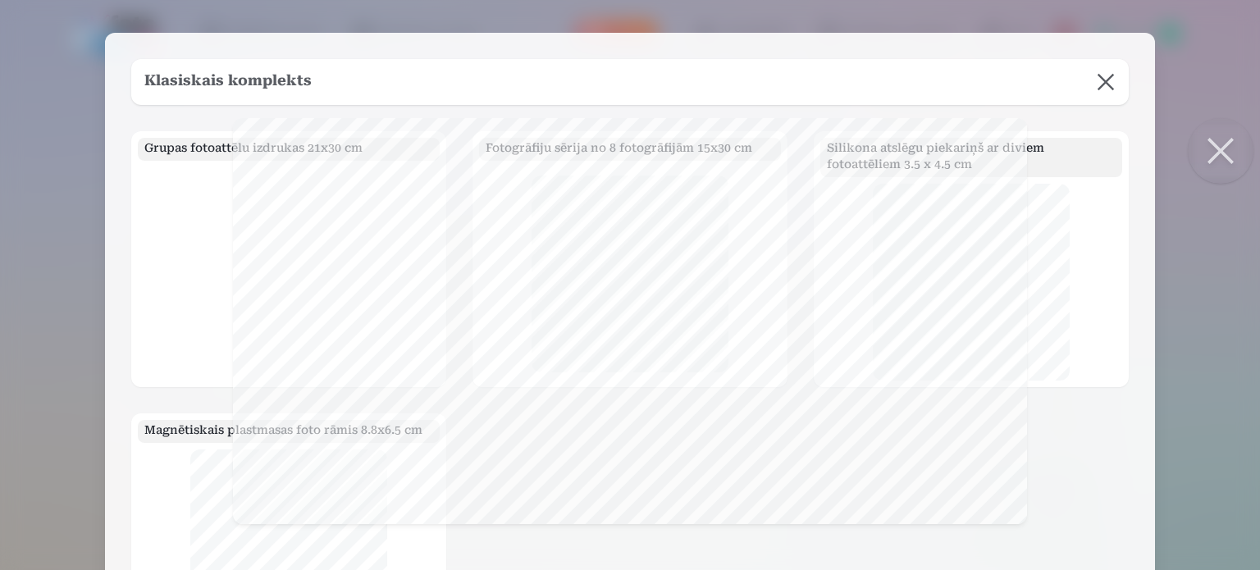
click at [1215, 153] on button at bounding box center [1221, 151] width 66 height 66
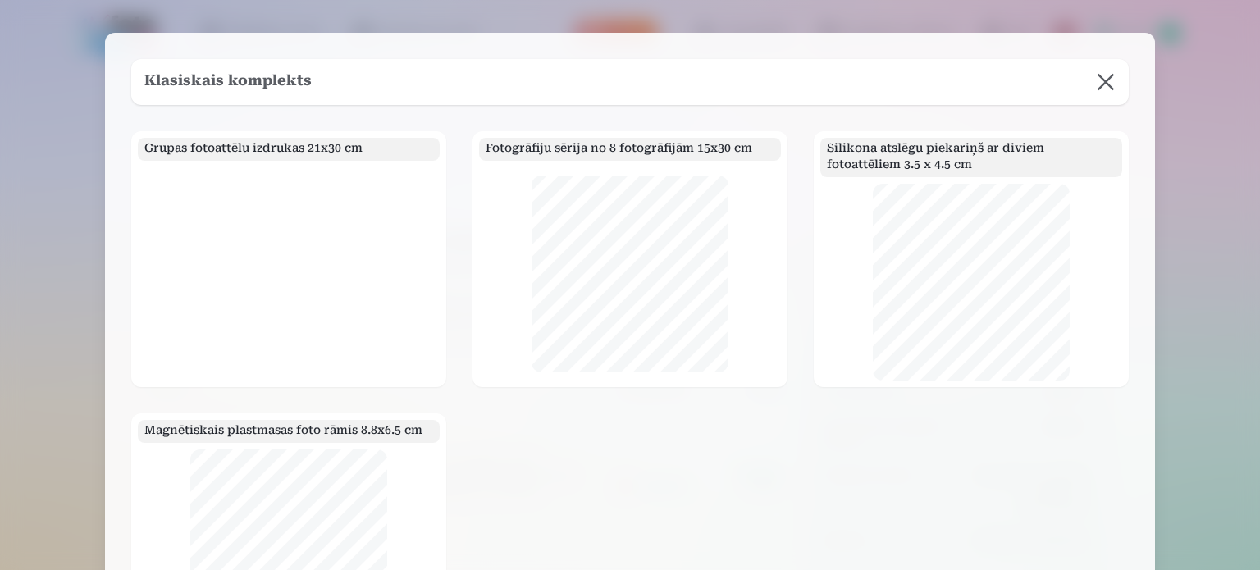
click at [1105, 76] on button at bounding box center [1106, 82] width 46 height 46
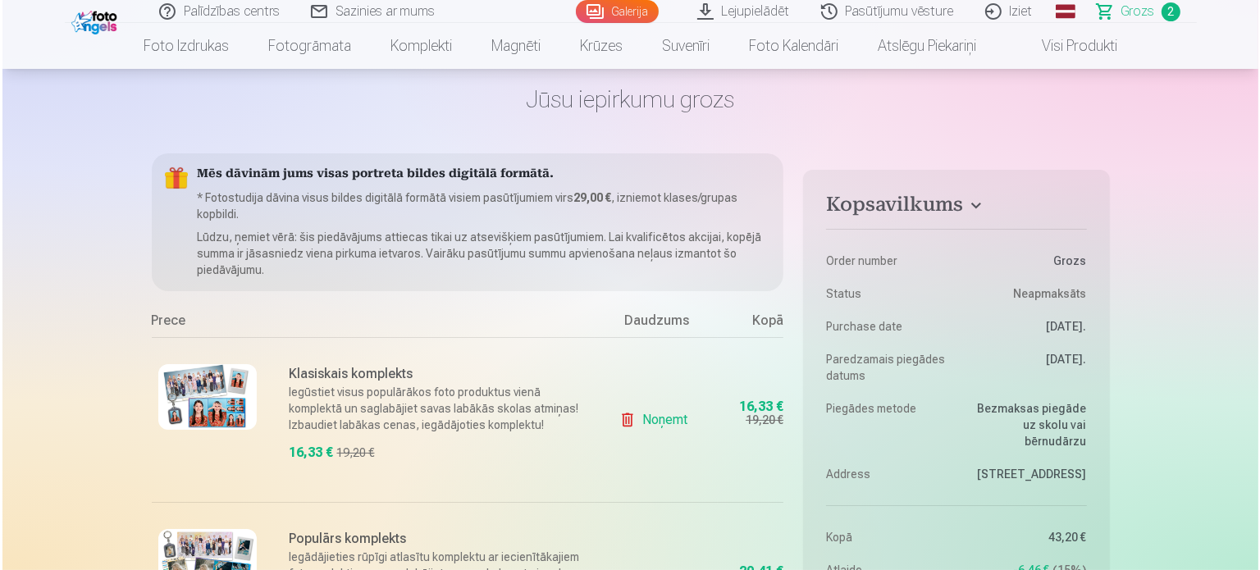
scroll to position [164, 0]
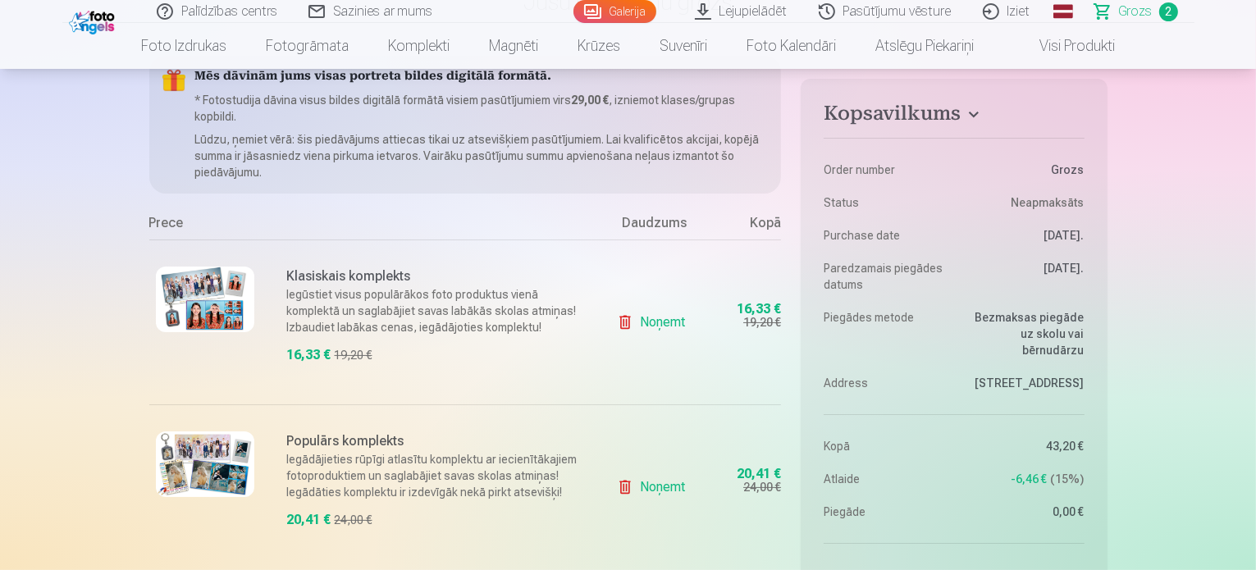
click at [672, 321] on link "Noņemt" at bounding box center [654, 322] width 75 height 33
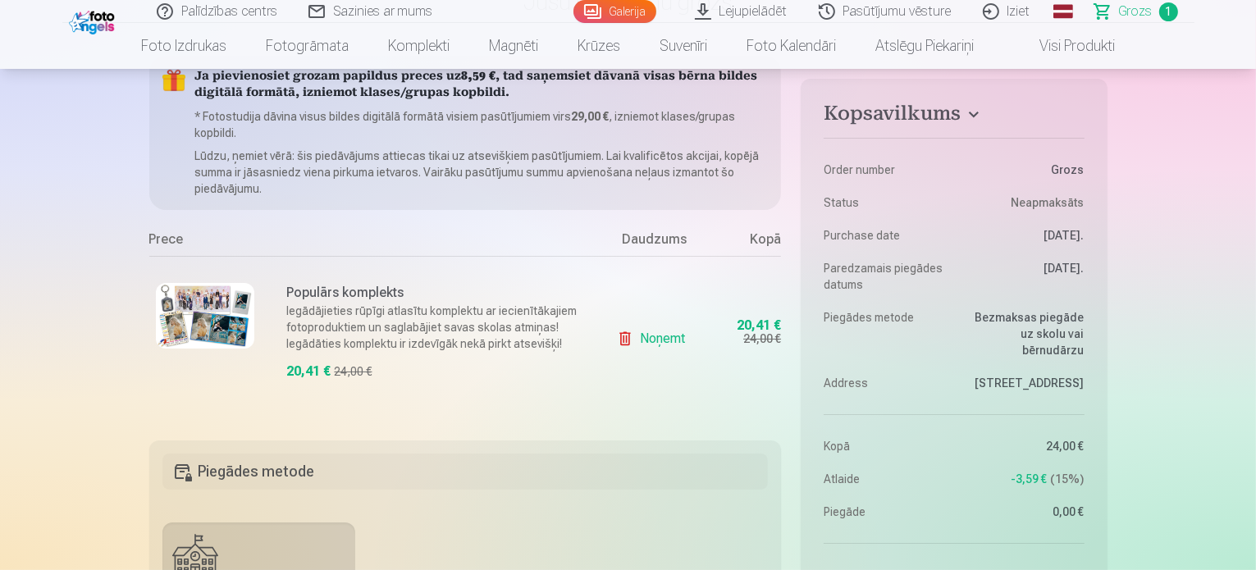
click at [214, 327] on img at bounding box center [205, 316] width 98 height 66
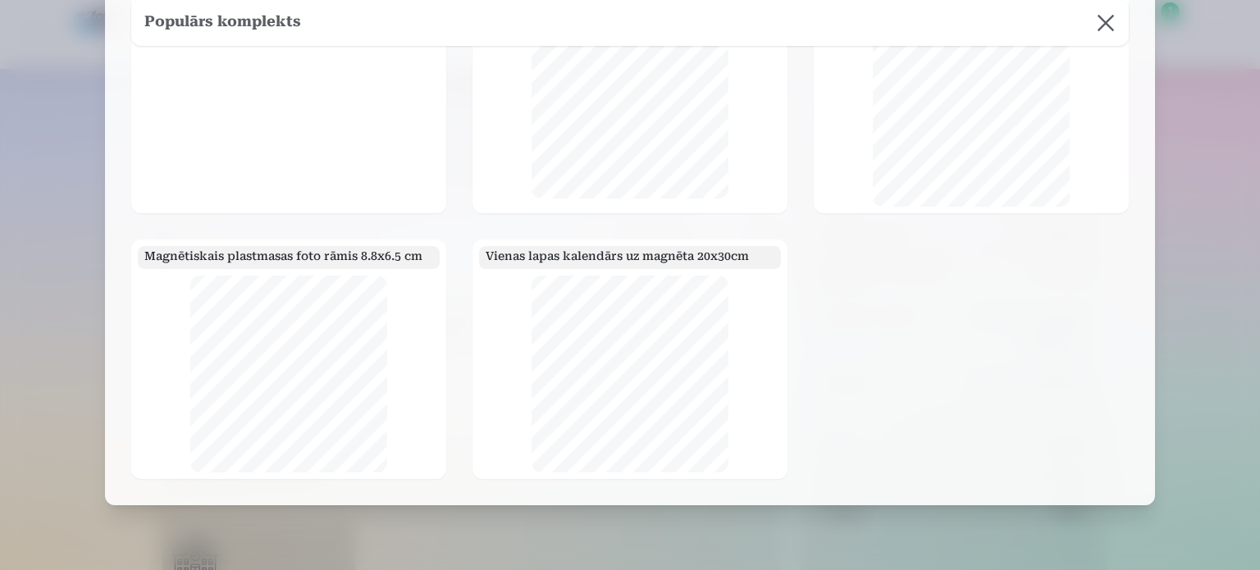
scroll to position [75, 0]
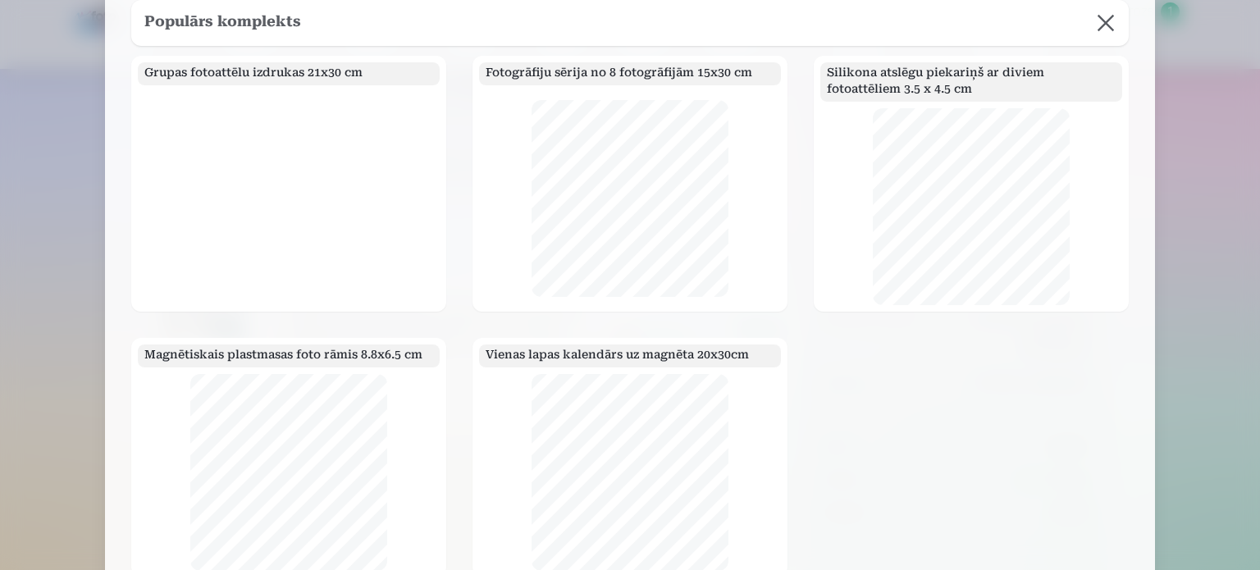
click at [305, 195] on div at bounding box center [289, 198] width 302 height 213
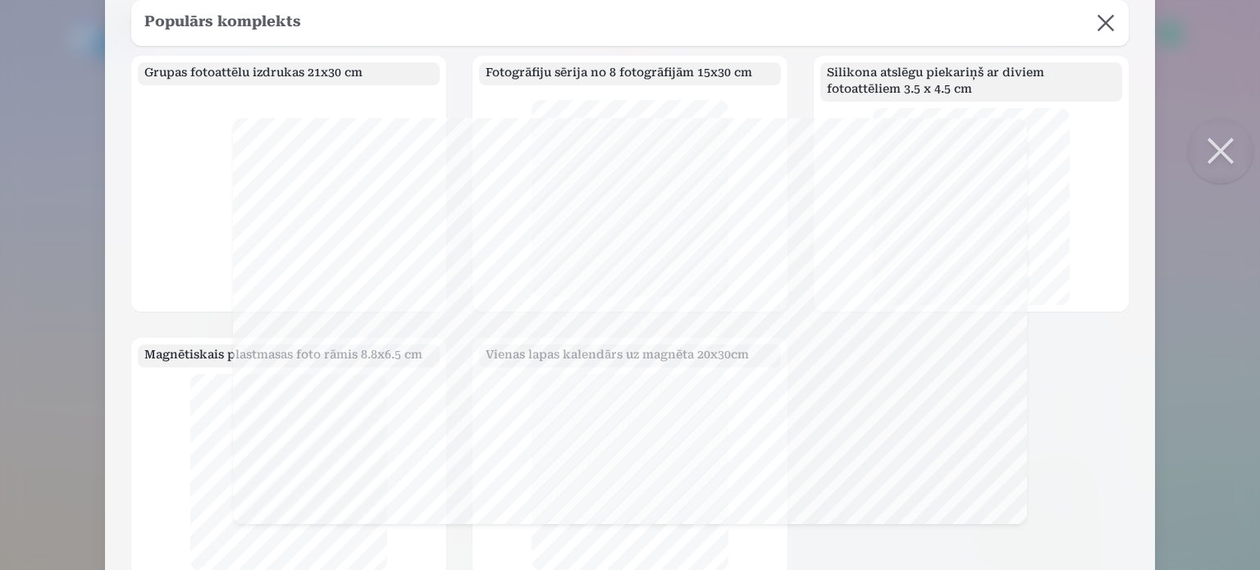
scroll to position [0, 0]
click at [1220, 147] on button at bounding box center [1221, 151] width 66 height 66
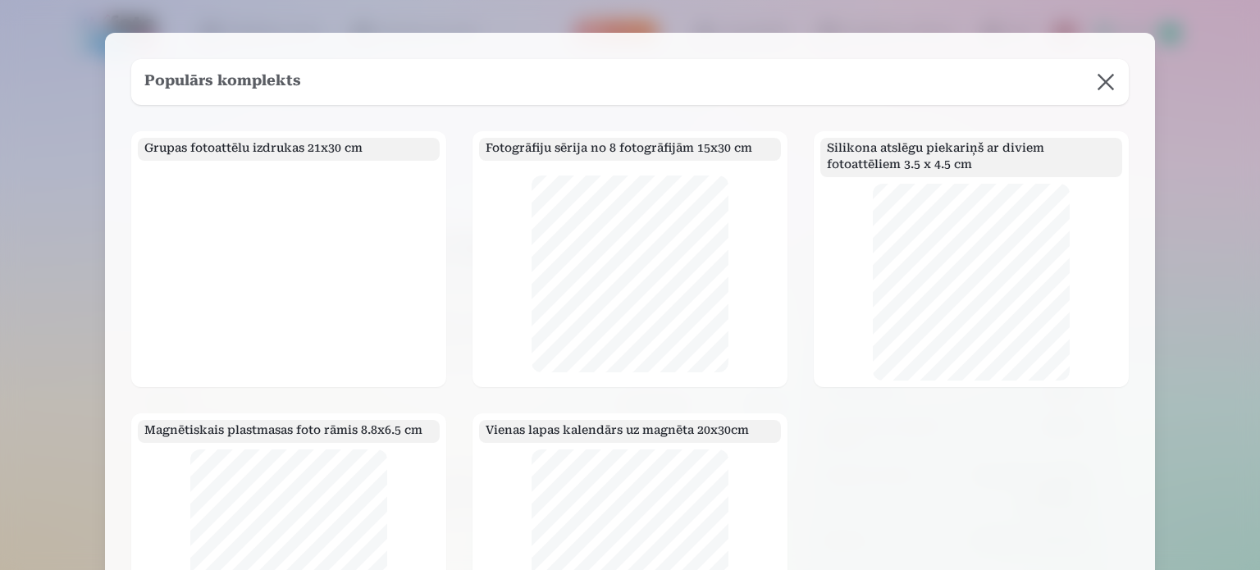
click at [1109, 81] on button at bounding box center [1106, 82] width 46 height 46
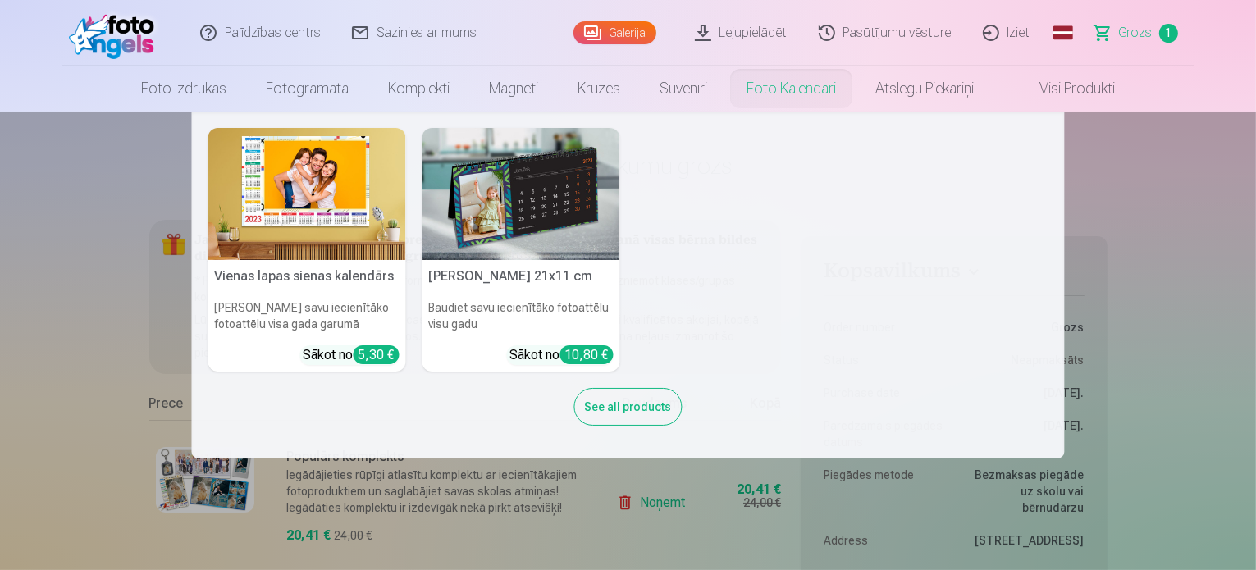
click at [812, 85] on link "Foto kalendāri" at bounding box center [791, 89] width 129 height 46
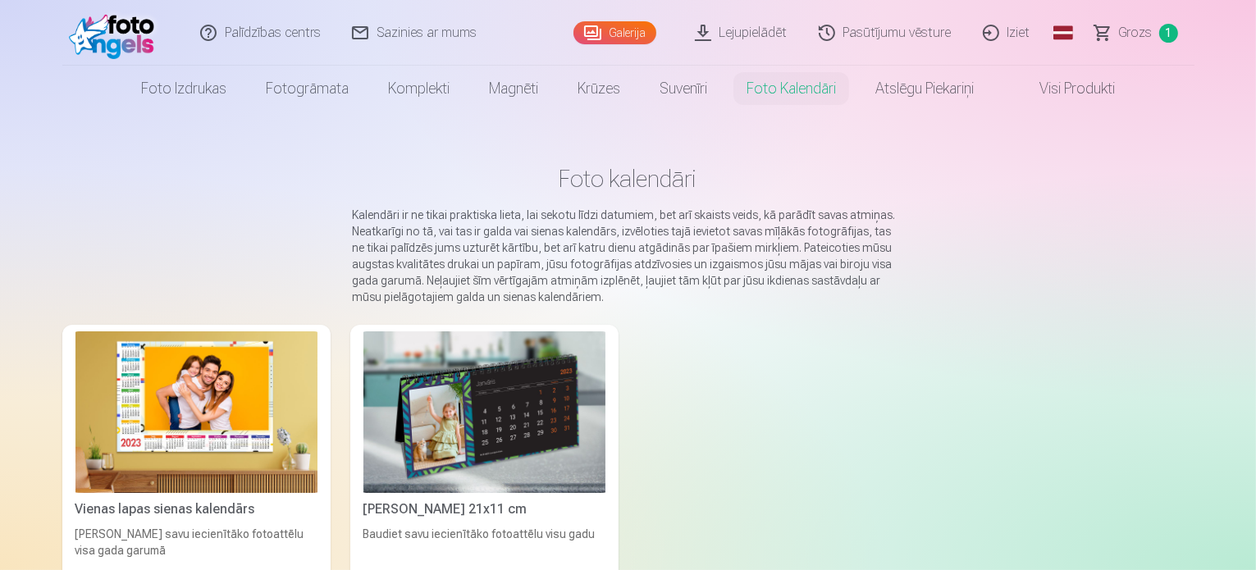
click at [519, 452] on img at bounding box center [485, 413] width 242 height 162
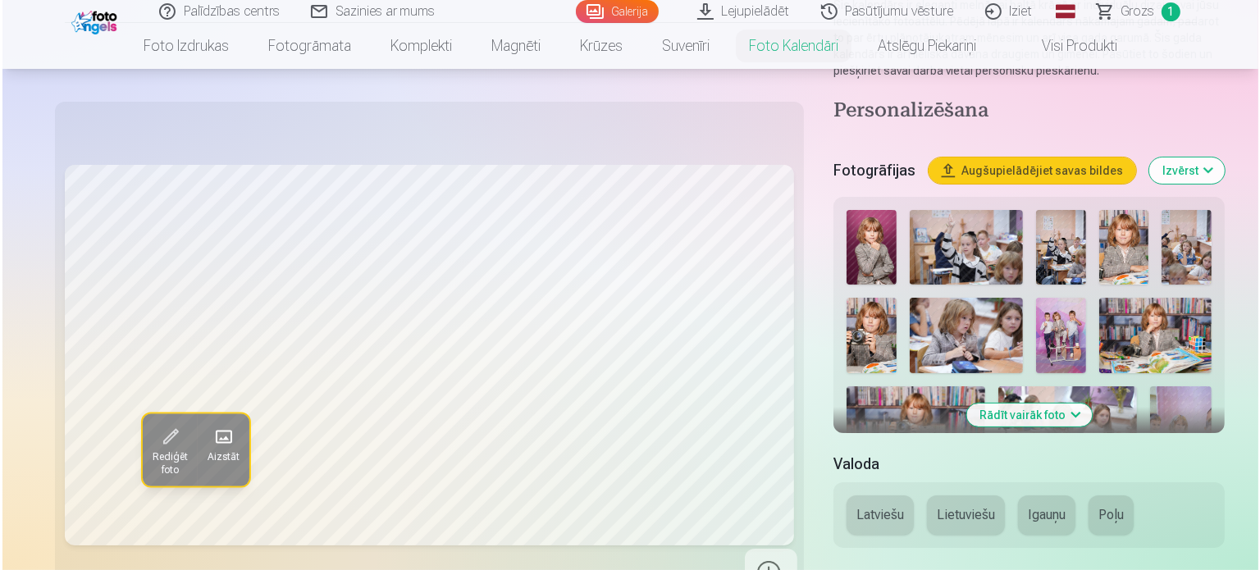
scroll to position [246, 0]
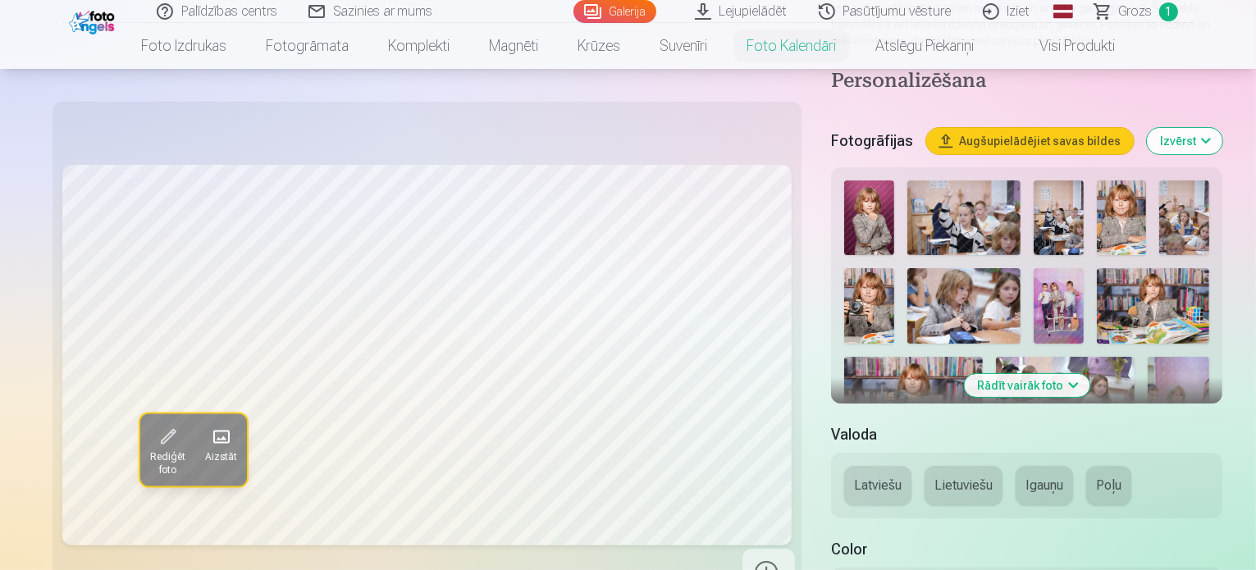
click at [962, 220] on img at bounding box center [964, 218] width 112 height 75
click at [1059, 374] on button "Rādīt vairāk foto" at bounding box center [1027, 385] width 126 height 23
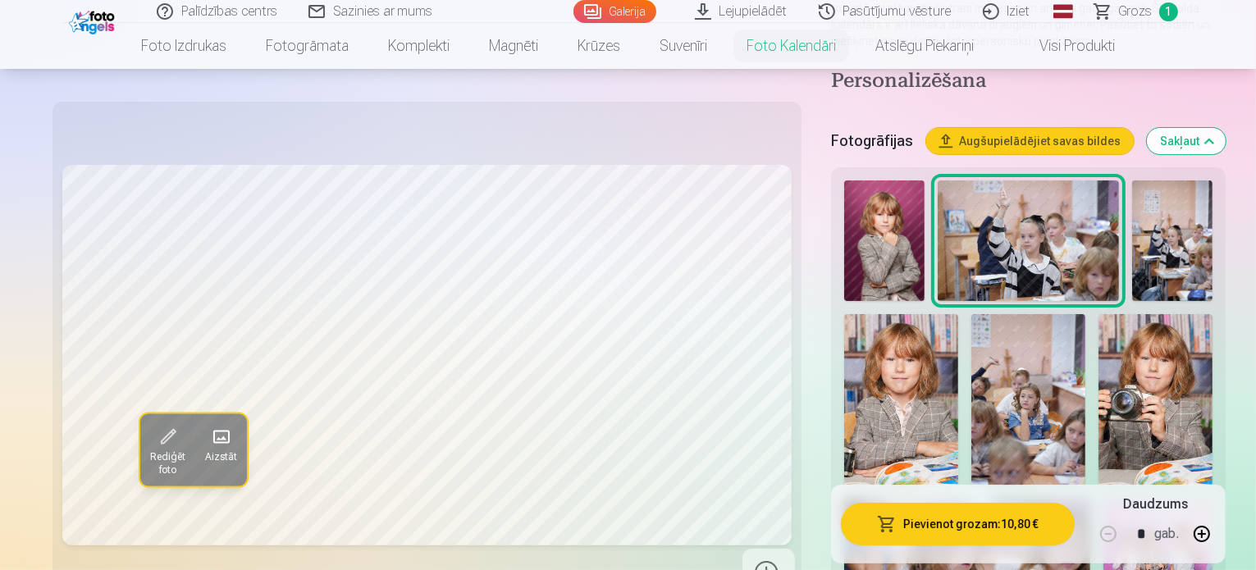
click at [140, 446] on button "Rediģēt foto" at bounding box center [167, 450] width 55 height 72
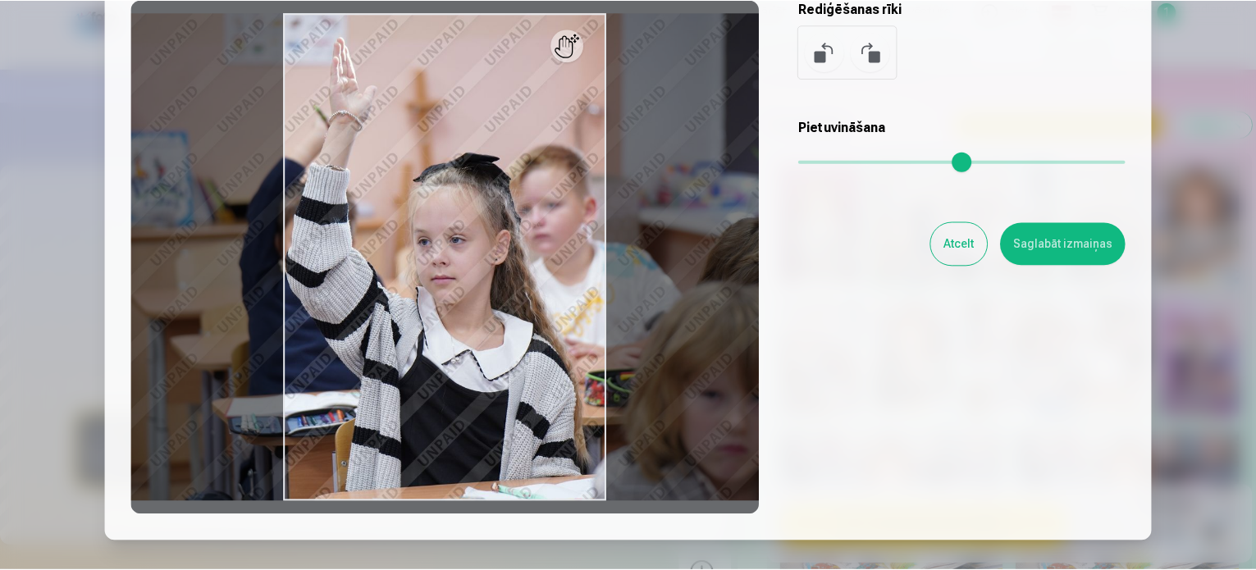
scroll to position [164, 0]
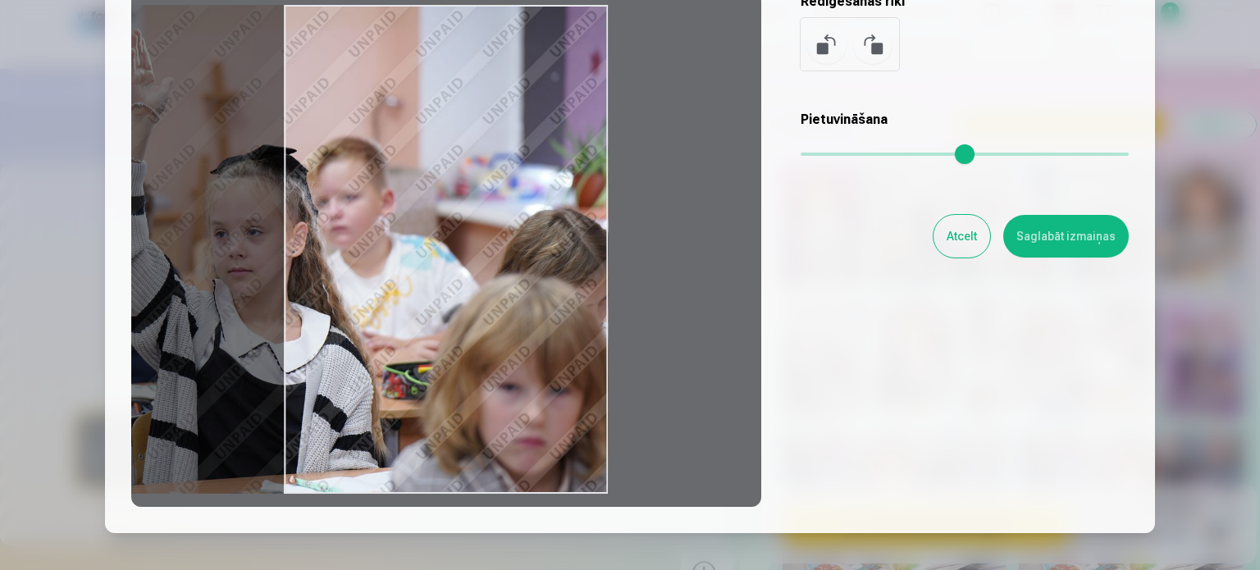
drag, startPoint x: 478, startPoint y: 356, endPoint x: 26, endPoint y: 360, distance: 451.4
click at [26, 360] on div "​ Rediģēt fotoattēlu Pietuvini vēlamo fotogrāfijas daļu, apgriez attēlu un/vai …" at bounding box center [630, 250] width 1260 height 829
click at [949, 245] on button "Atcelt" at bounding box center [962, 236] width 57 height 43
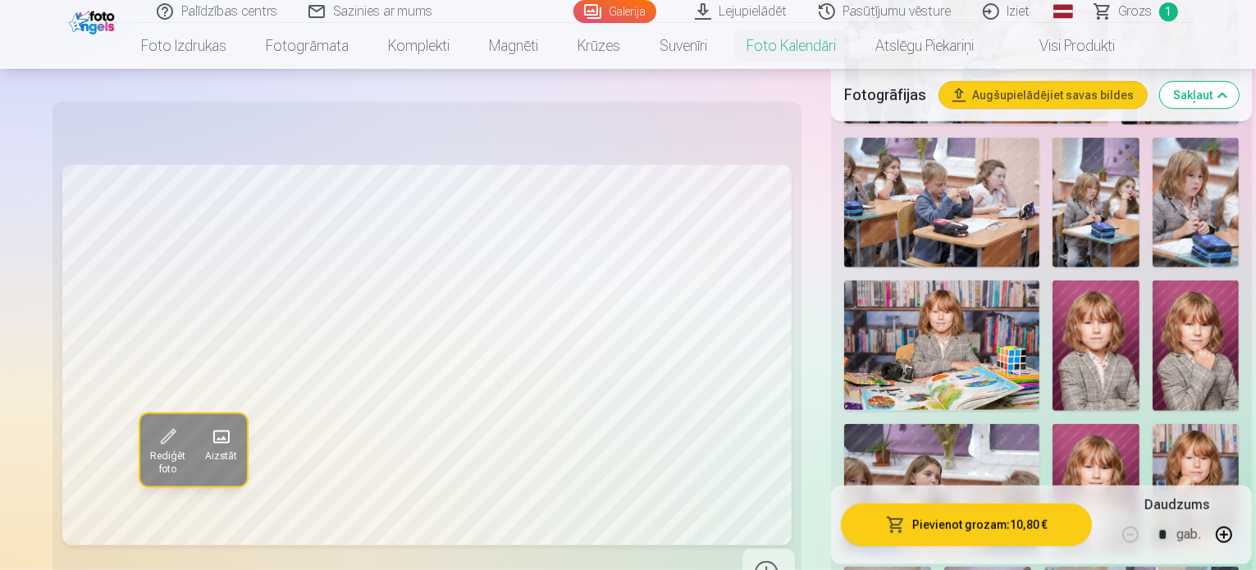
scroll to position [1231, 0]
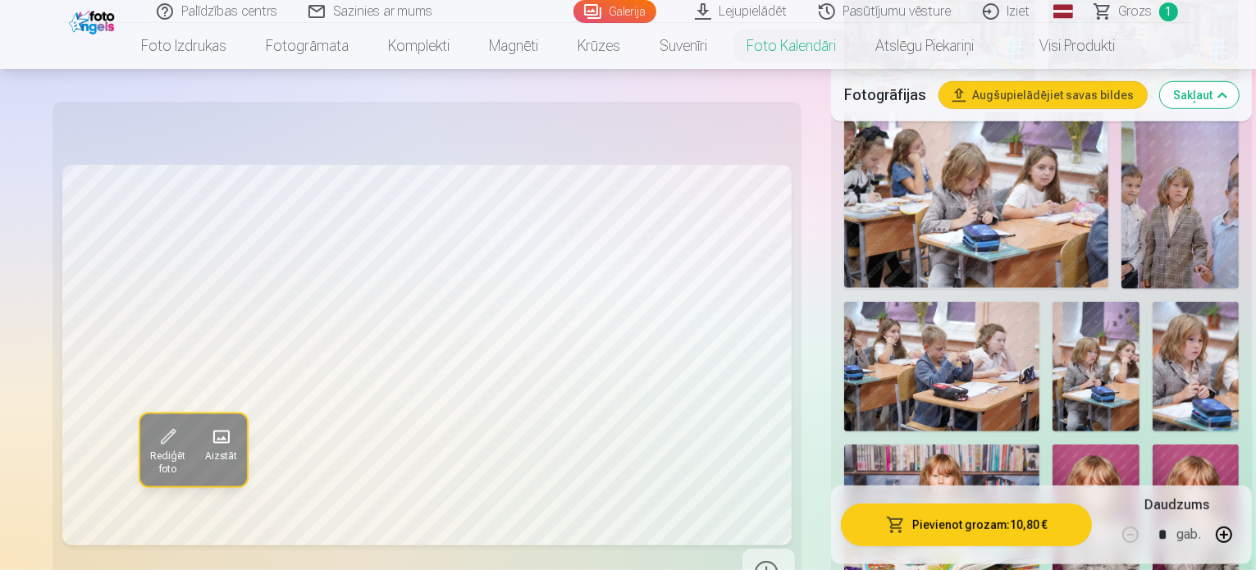
scroll to position [821, 0]
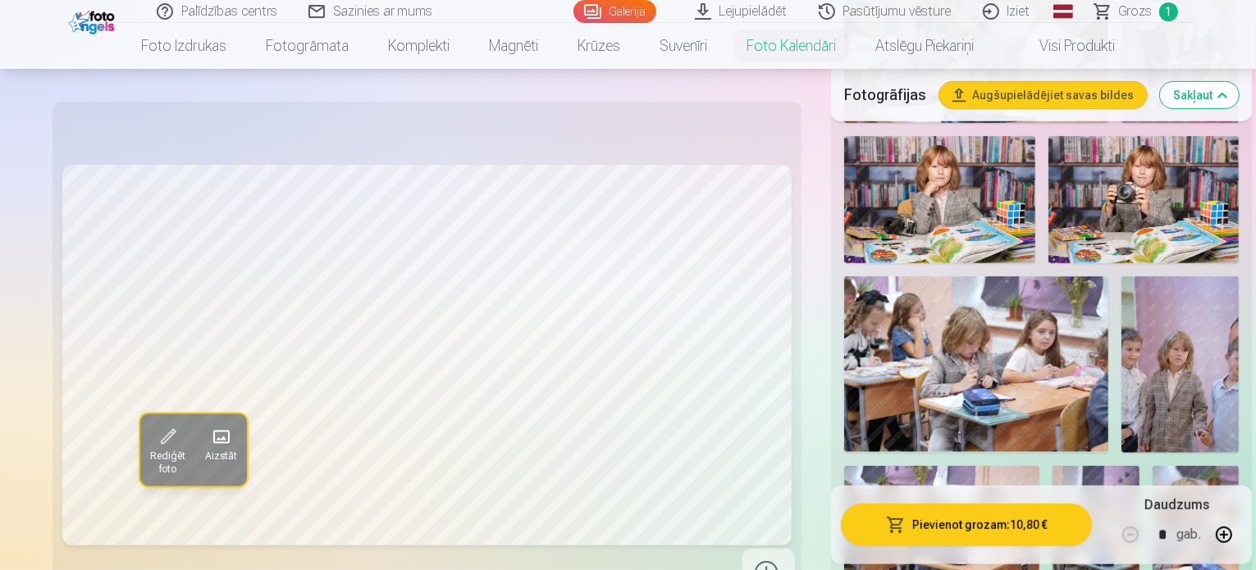
click at [208, 437] on span at bounding box center [221, 437] width 26 height 26
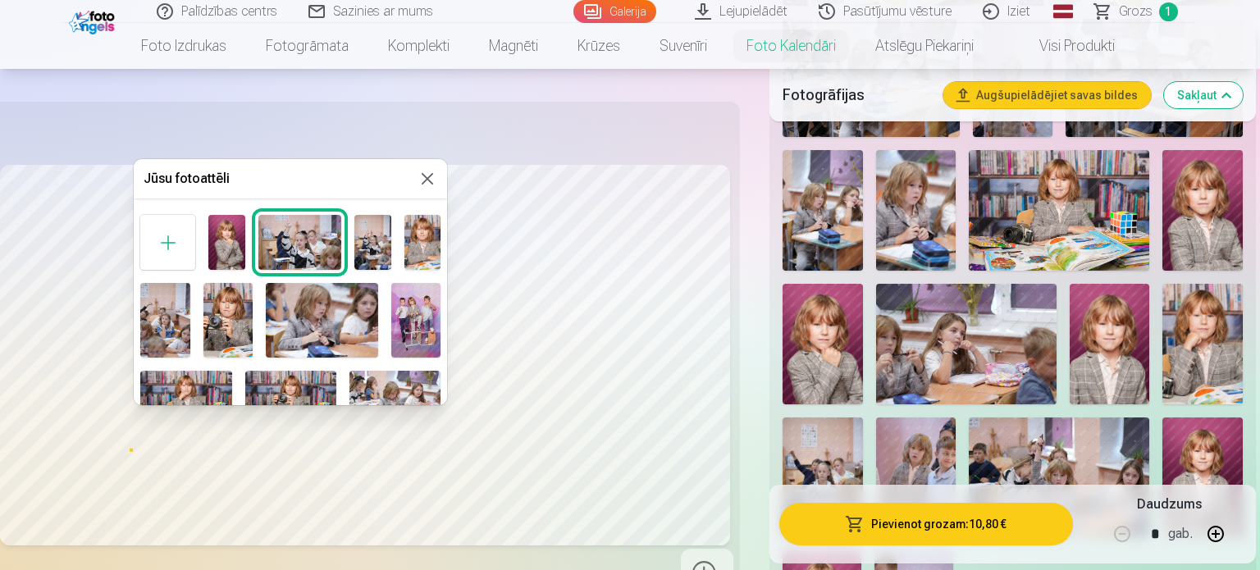
click at [233, 321] on img at bounding box center [229, 320] width 50 height 75
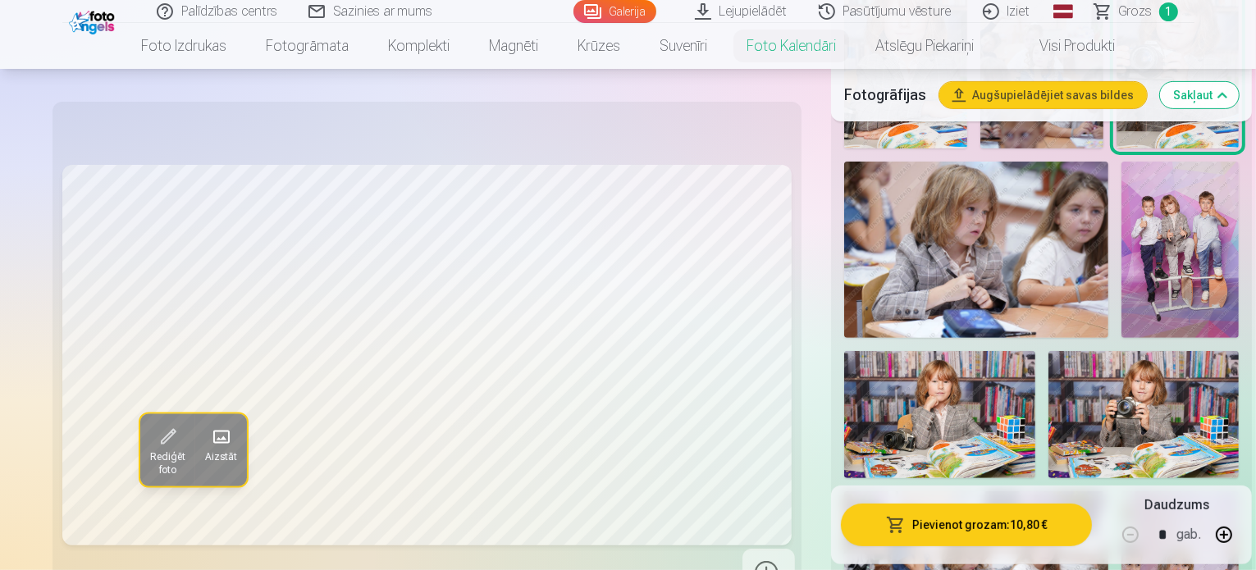
scroll to position [410, 0]
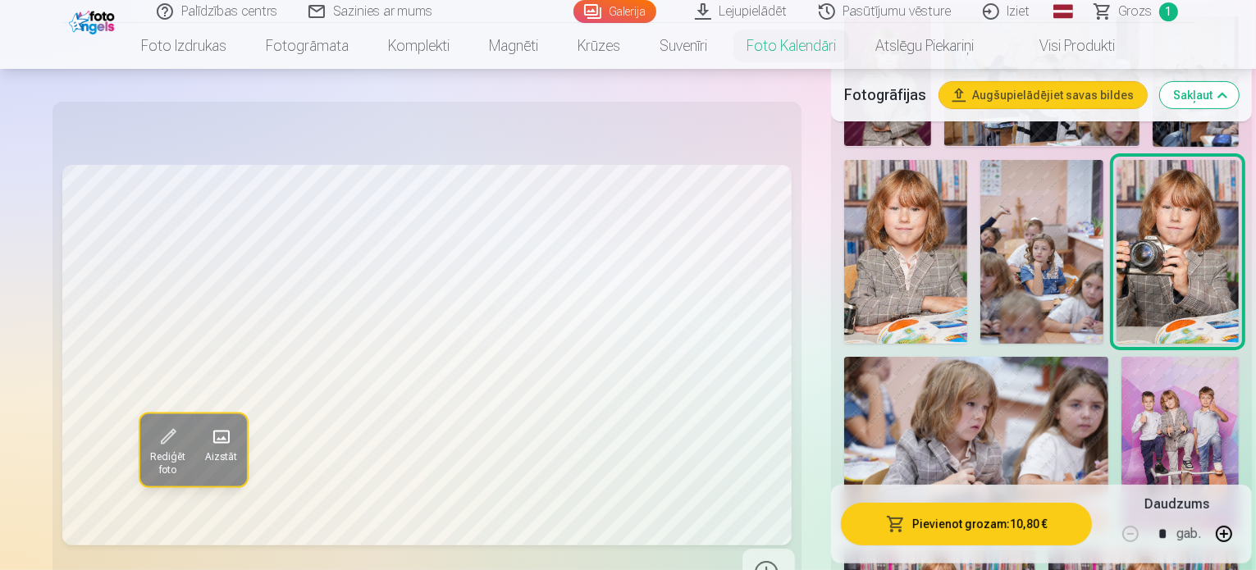
click at [1073, 357] on img at bounding box center [976, 445] width 264 height 176
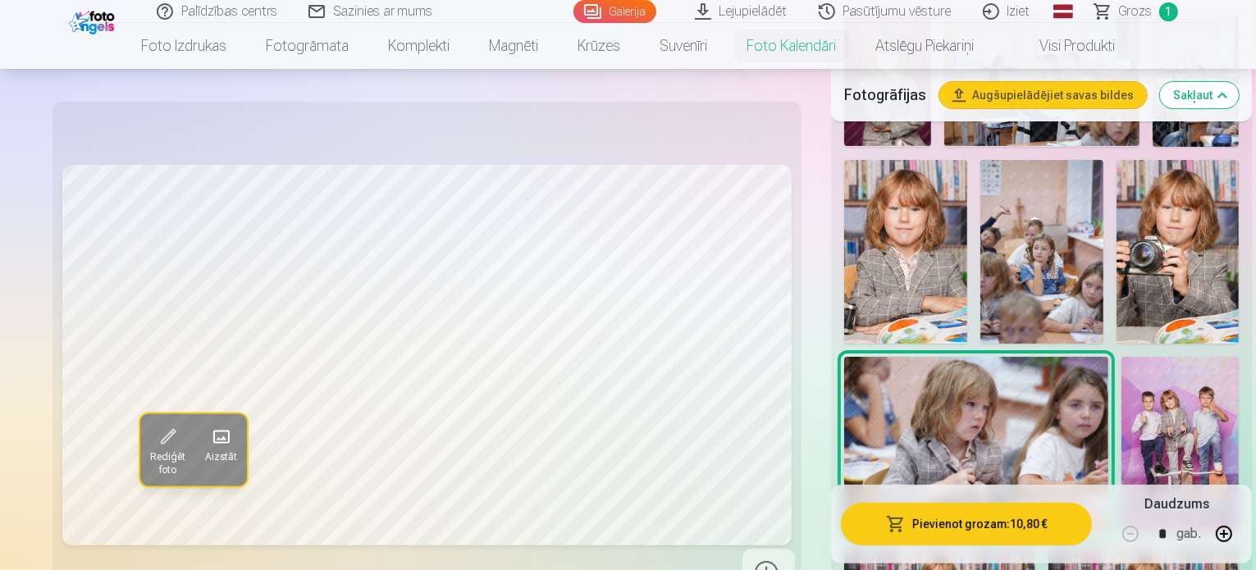
click at [1201, 357] on img at bounding box center [1180, 445] width 117 height 176
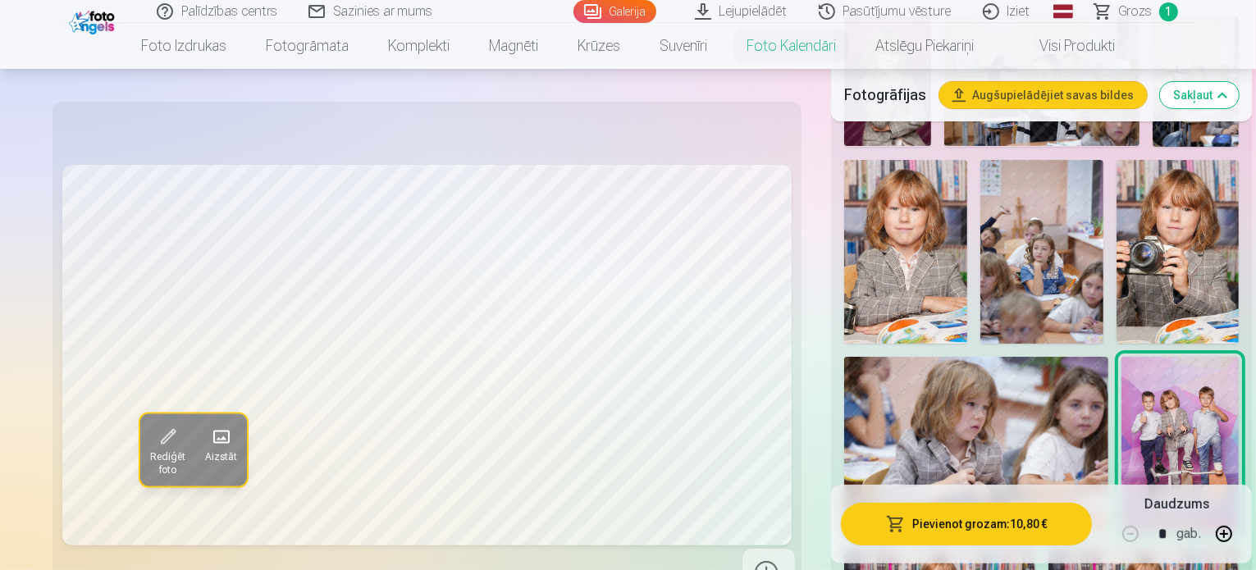
click at [1117, 209] on img at bounding box center [1178, 252] width 123 height 185
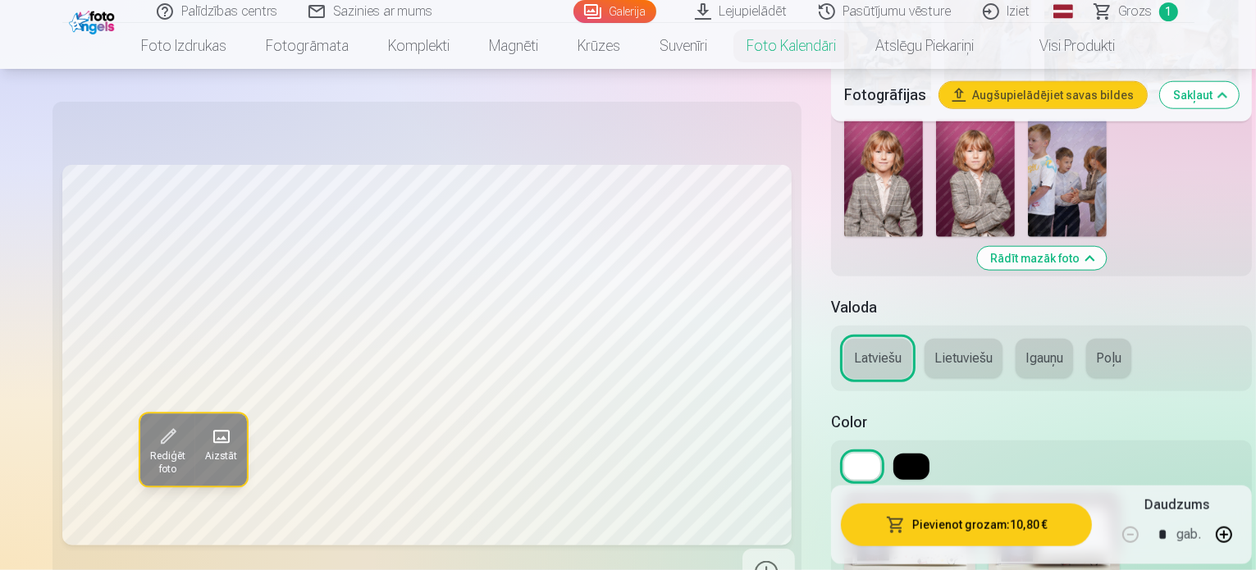
scroll to position [1641, 0]
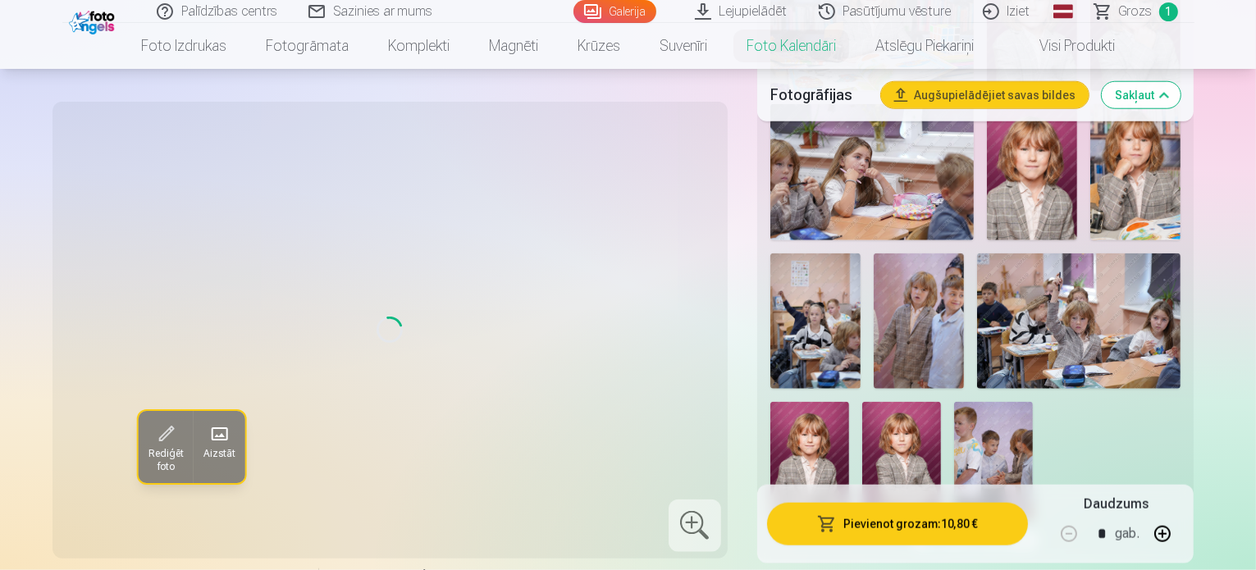
scroll to position [1477, 0]
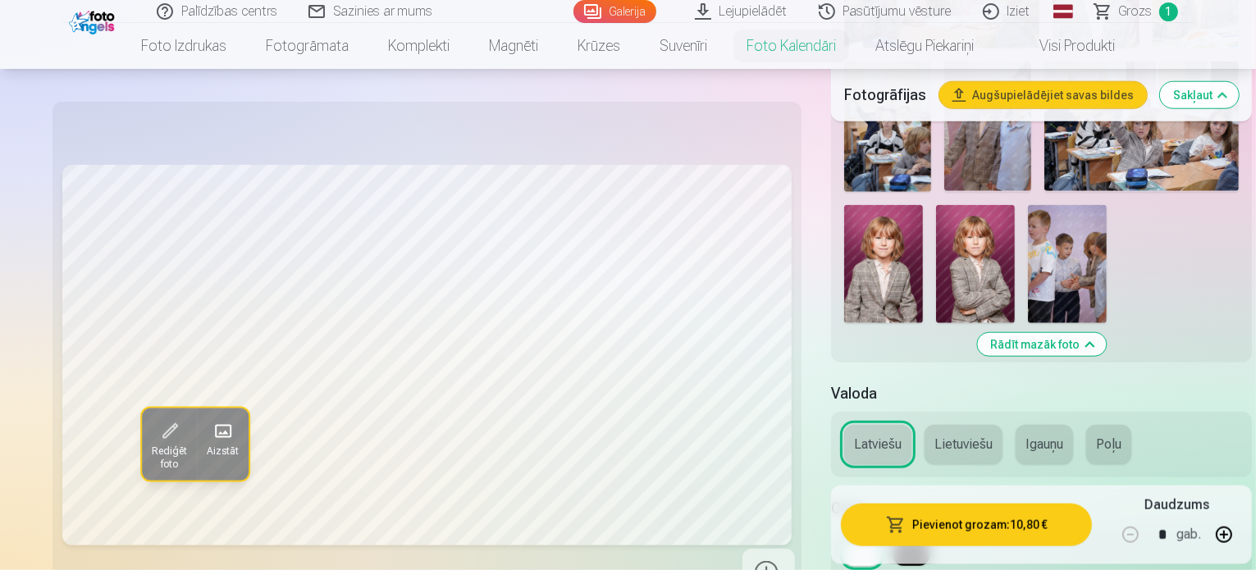
scroll to position [1723, 0]
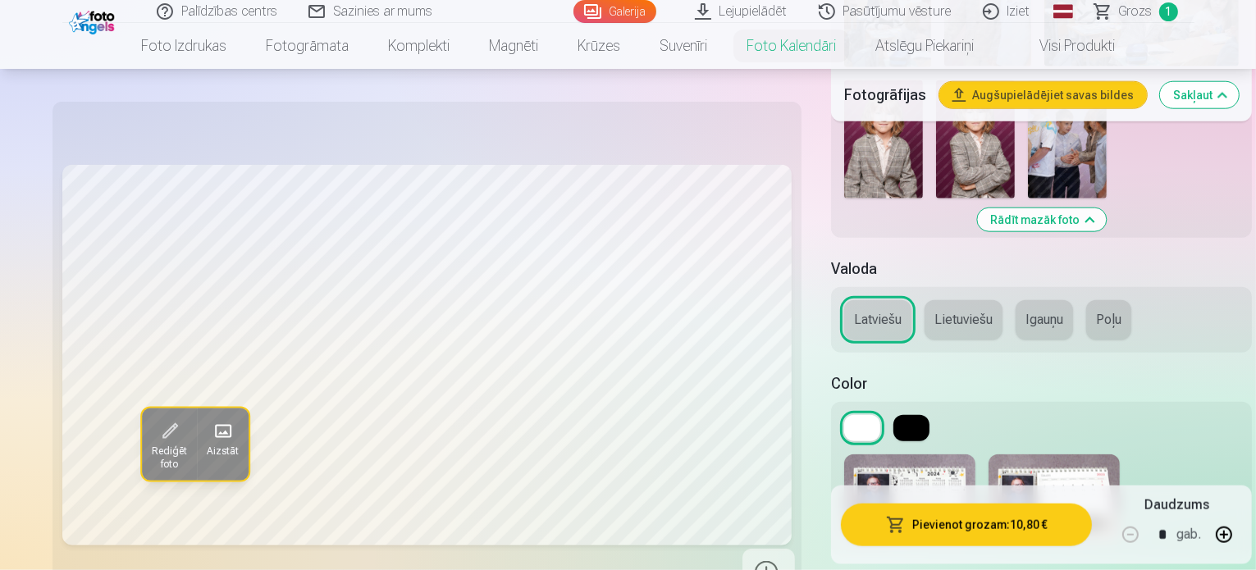
scroll to position [1887, 0]
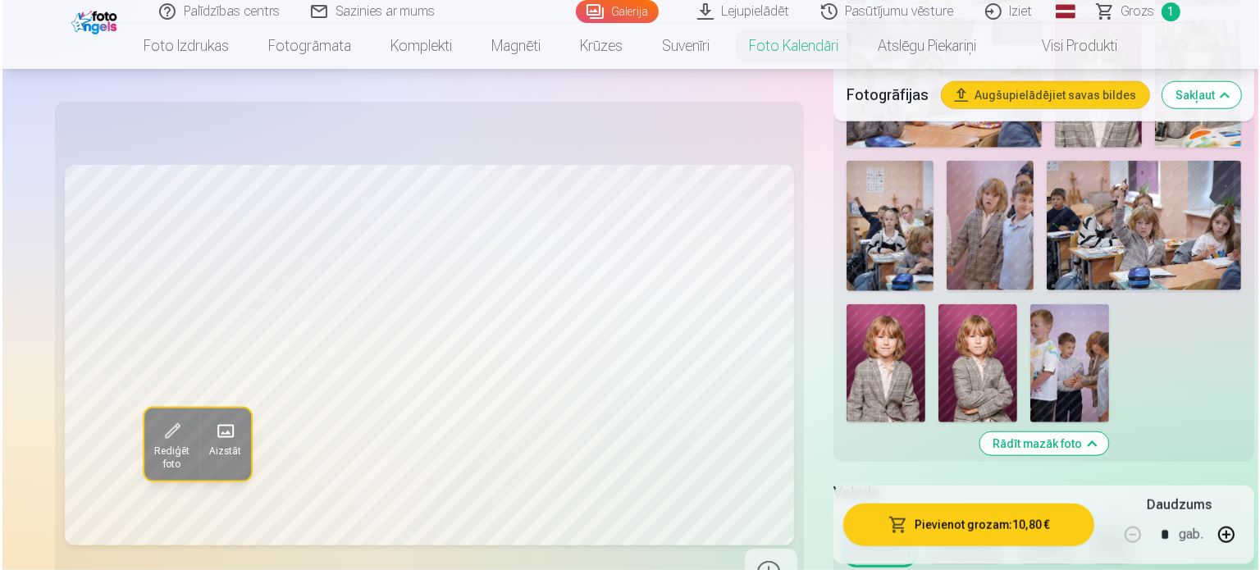
scroll to position [1477, 0]
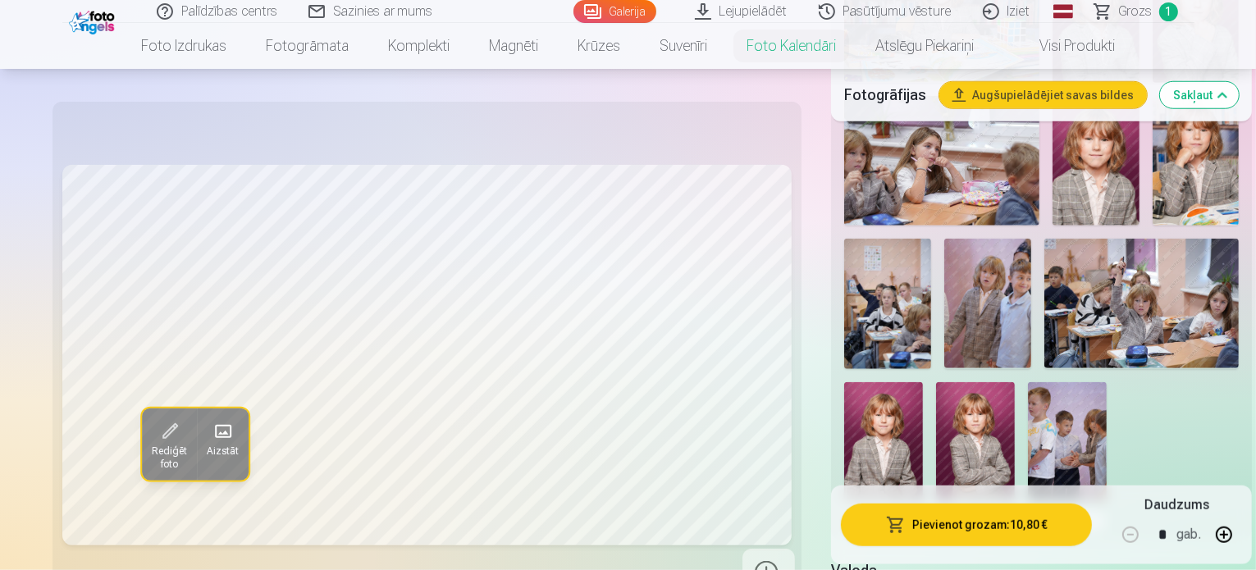
click at [151, 445] on span "Rediģēt foto" at bounding box center [168, 458] width 35 height 26
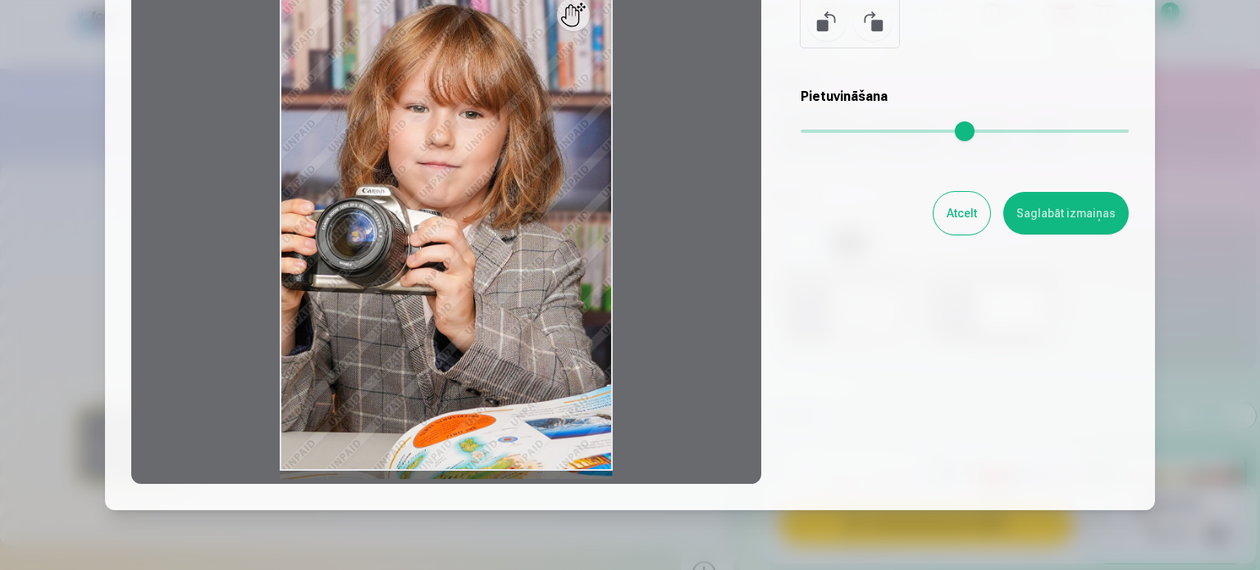
scroll to position [164, 0]
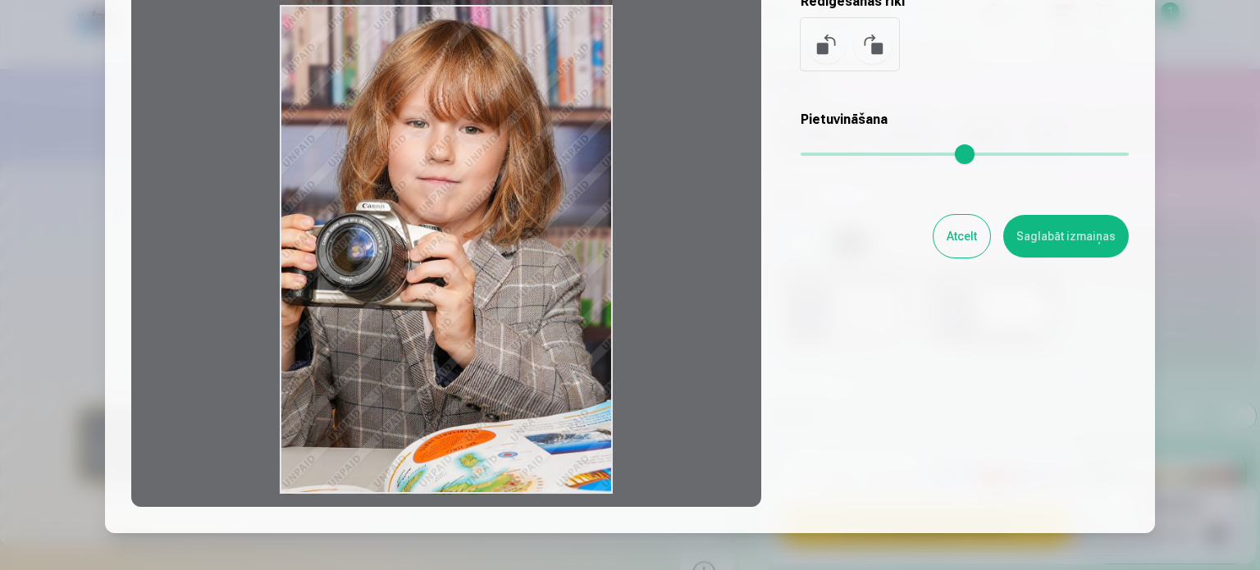
drag, startPoint x: 581, startPoint y: 45, endPoint x: 614, endPoint y: 35, distance: 34.3
click at [614, 35] on div at bounding box center [446, 249] width 630 height 515
click at [614, 36] on div at bounding box center [446, 249] width 630 height 515
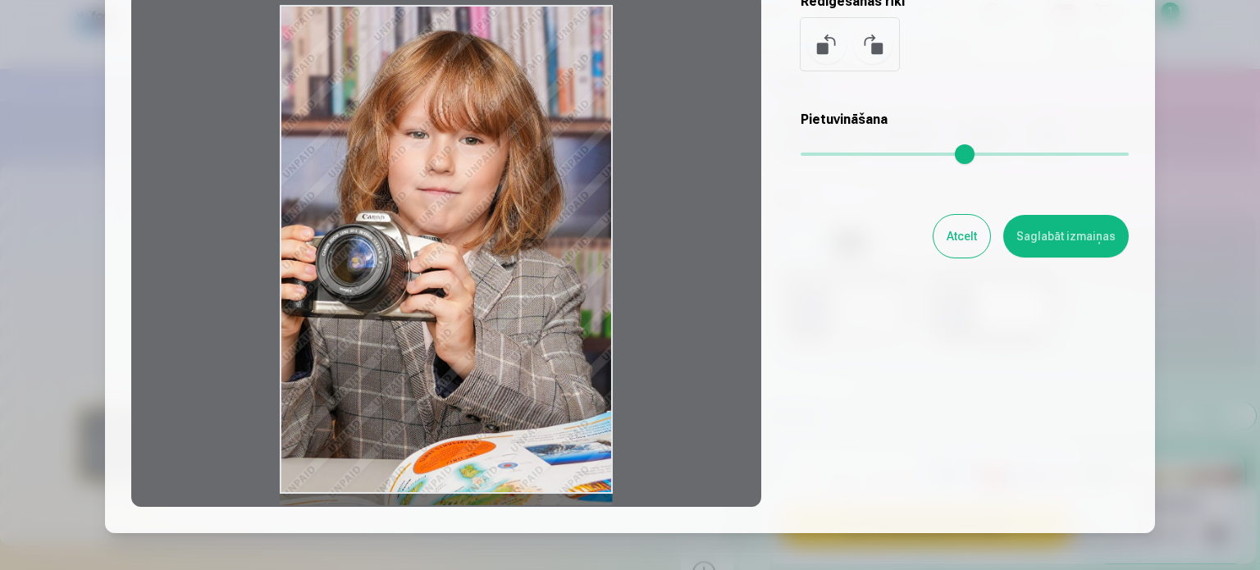
drag, startPoint x: 528, startPoint y: 93, endPoint x: 529, endPoint y: 114, distance: 21.4
click at [529, 114] on div at bounding box center [446, 249] width 630 height 515
click at [945, 239] on button "Atcelt" at bounding box center [962, 236] width 57 height 43
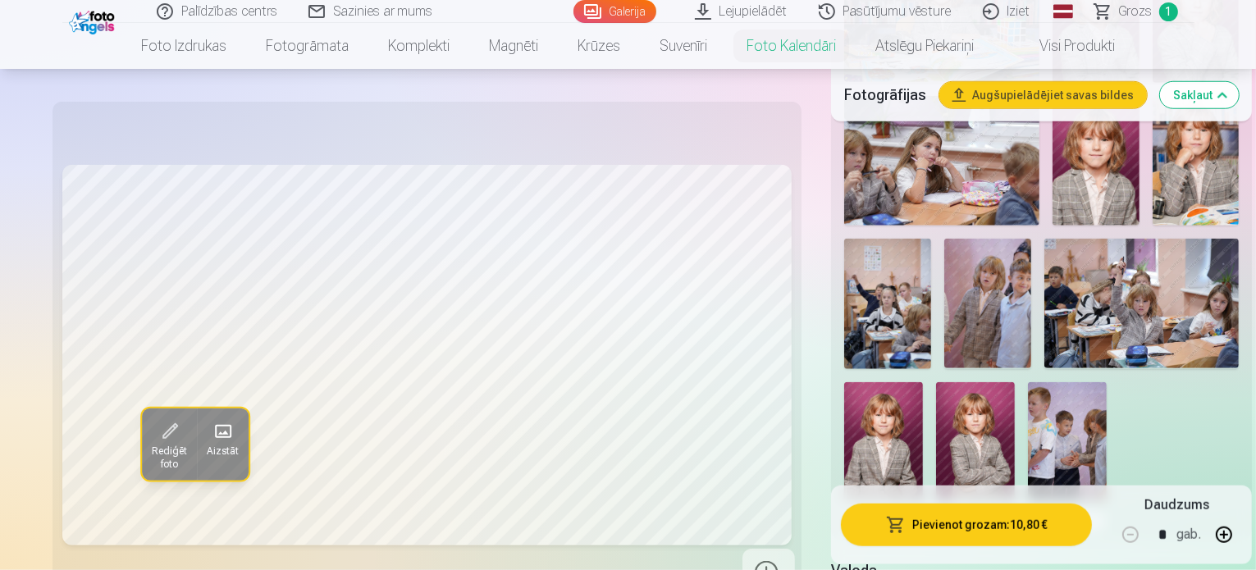
click at [941, 522] on button "Pievienot grozam : 10,80 €" at bounding box center [966, 524] width 251 height 43
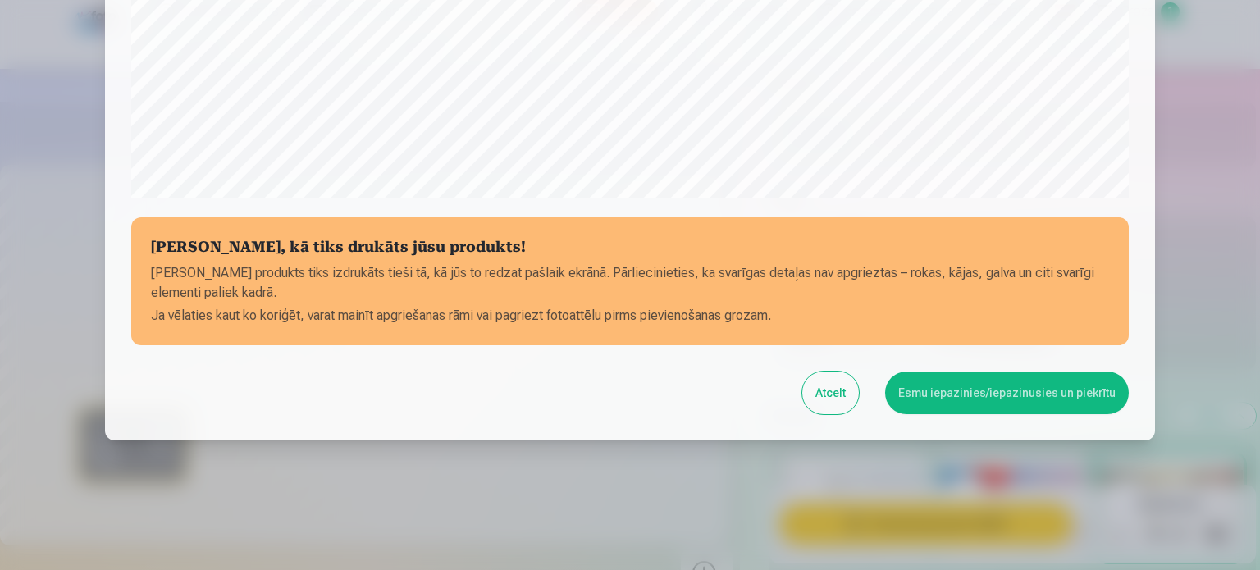
scroll to position [611, 0]
click at [991, 396] on button "Esmu iepazinies/iepazinusies un piekrītu" at bounding box center [1007, 392] width 244 height 43
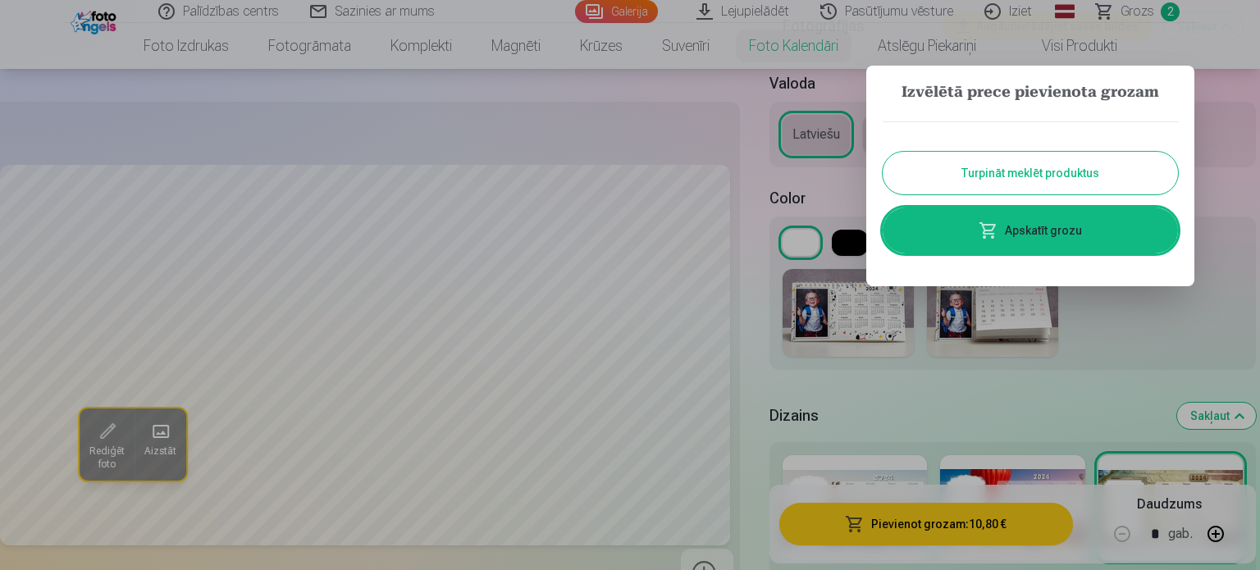
click at [1027, 233] on link "Apskatīt grozu" at bounding box center [1030, 231] width 295 height 46
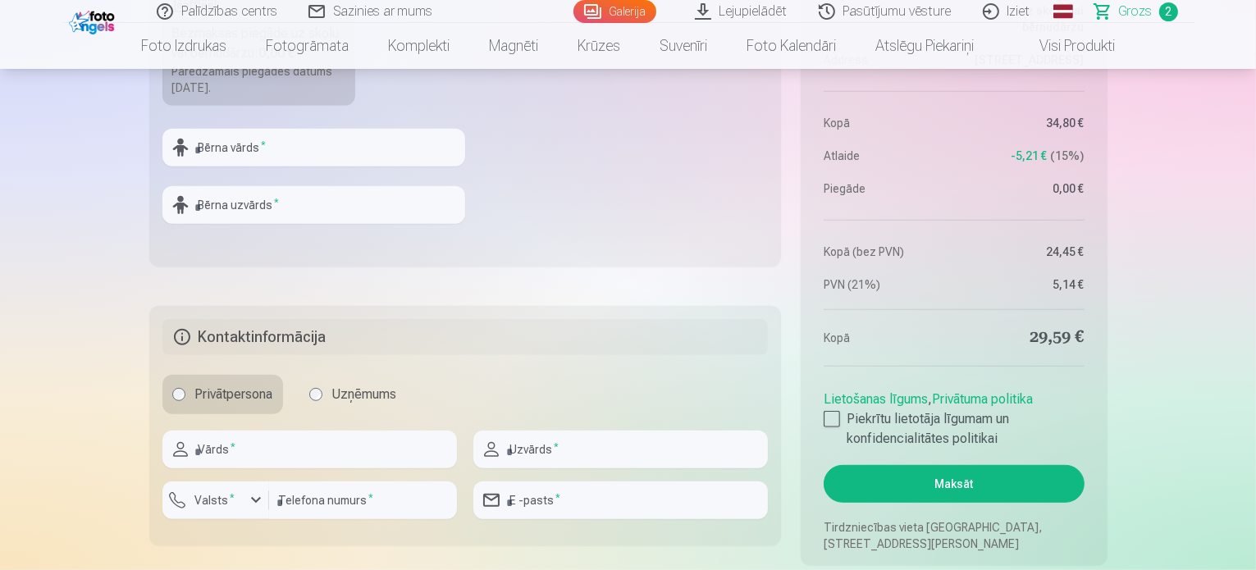
scroll to position [903, 0]
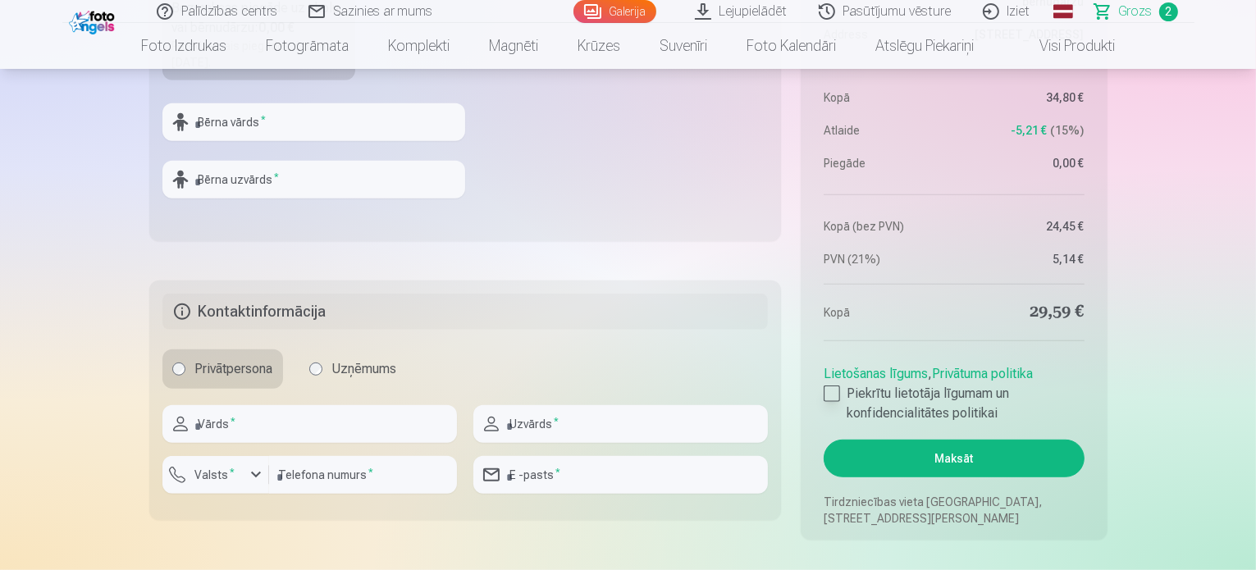
click at [833, 394] on div at bounding box center [832, 394] width 16 height 16
click at [959, 455] on button "Maksāt" at bounding box center [954, 459] width 260 height 38
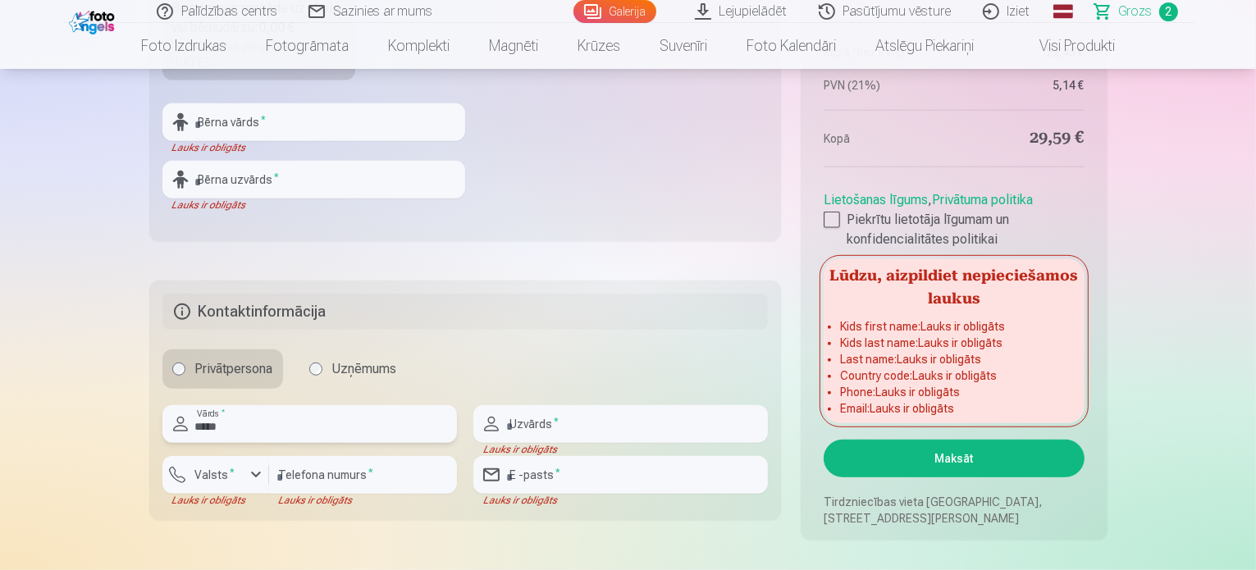
type input "*****"
click at [522, 431] on input "text" at bounding box center [621, 424] width 295 height 38
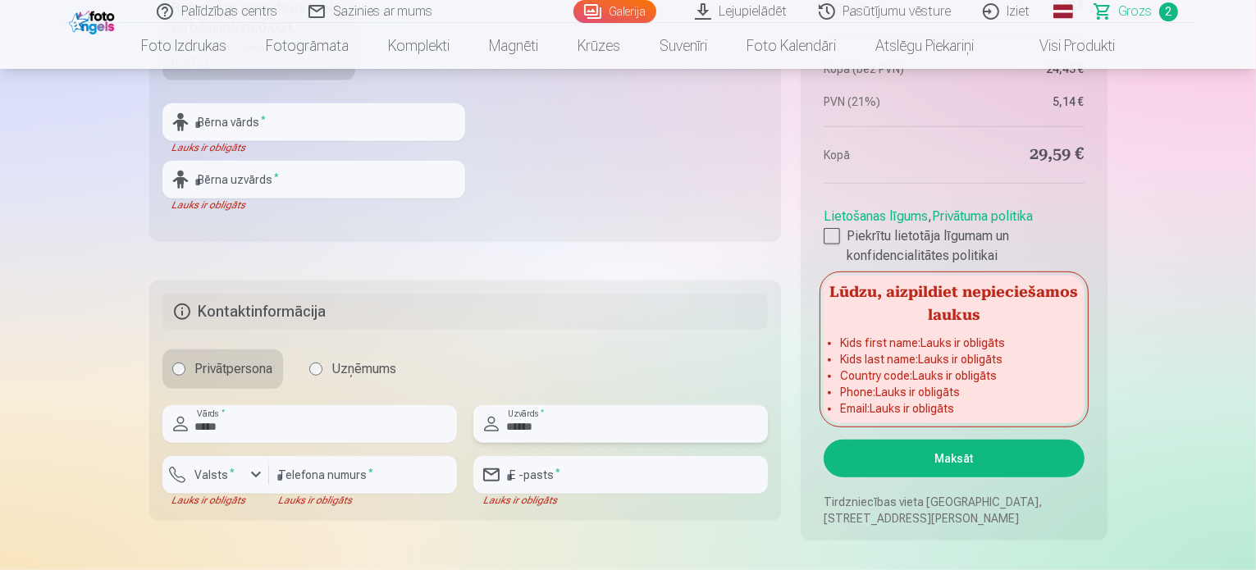
type input "******"
click at [249, 475] on div "button" at bounding box center [256, 475] width 20 height 20
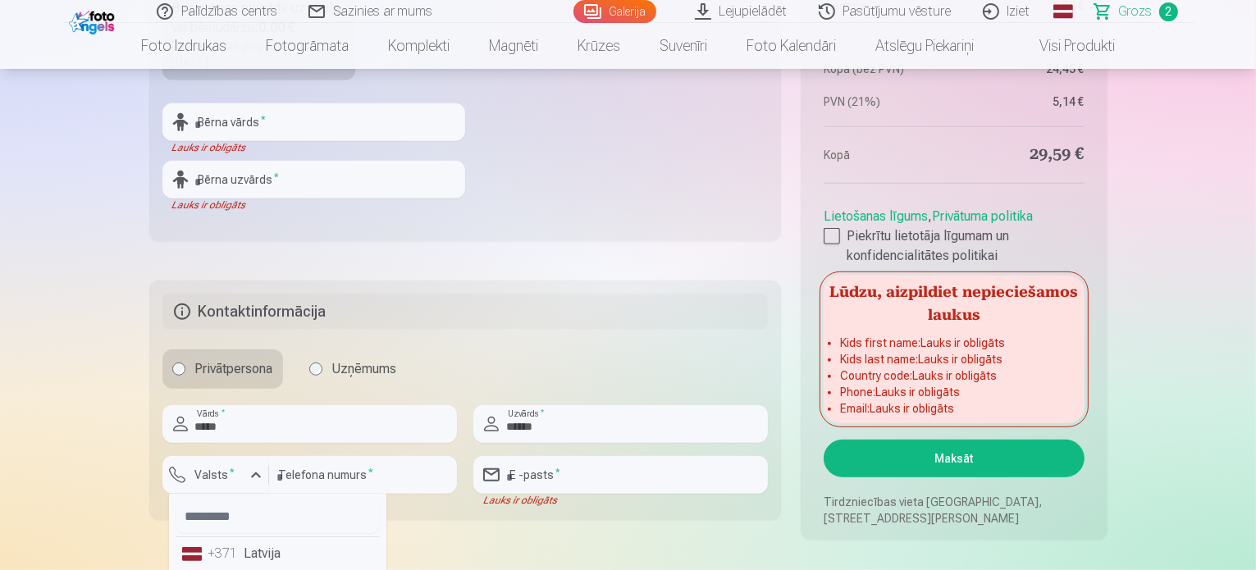
click at [249, 547] on li "+371 Latvija" at bounding box center [278, 554] width 204 height 33
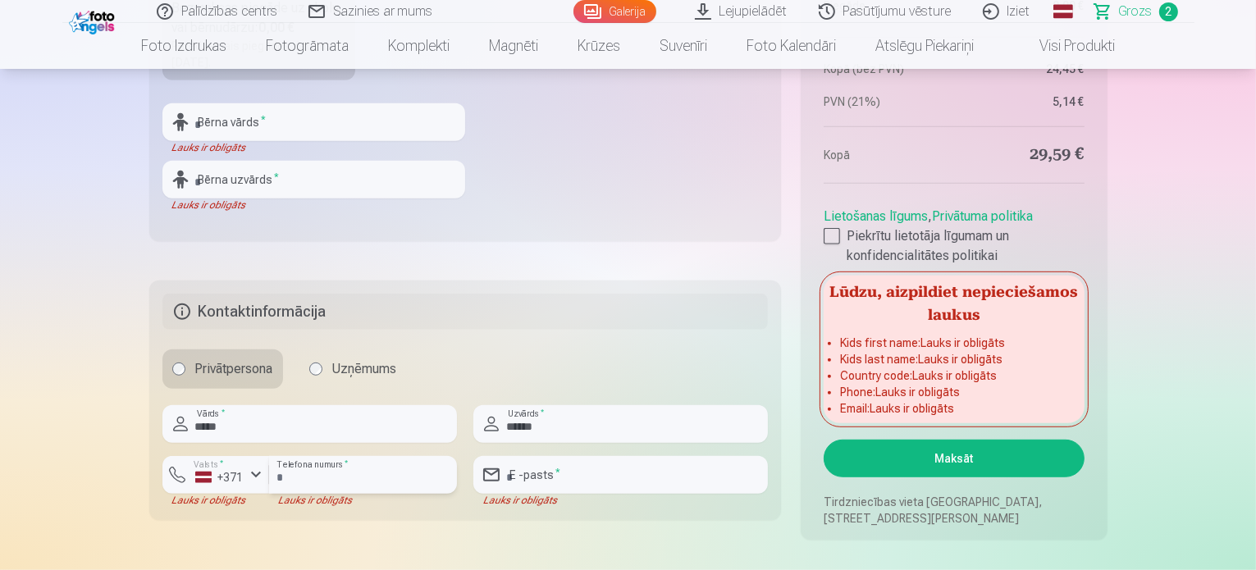
click at [323, 458] on input "number" at bounding box center [363, 475] width 188 height 38
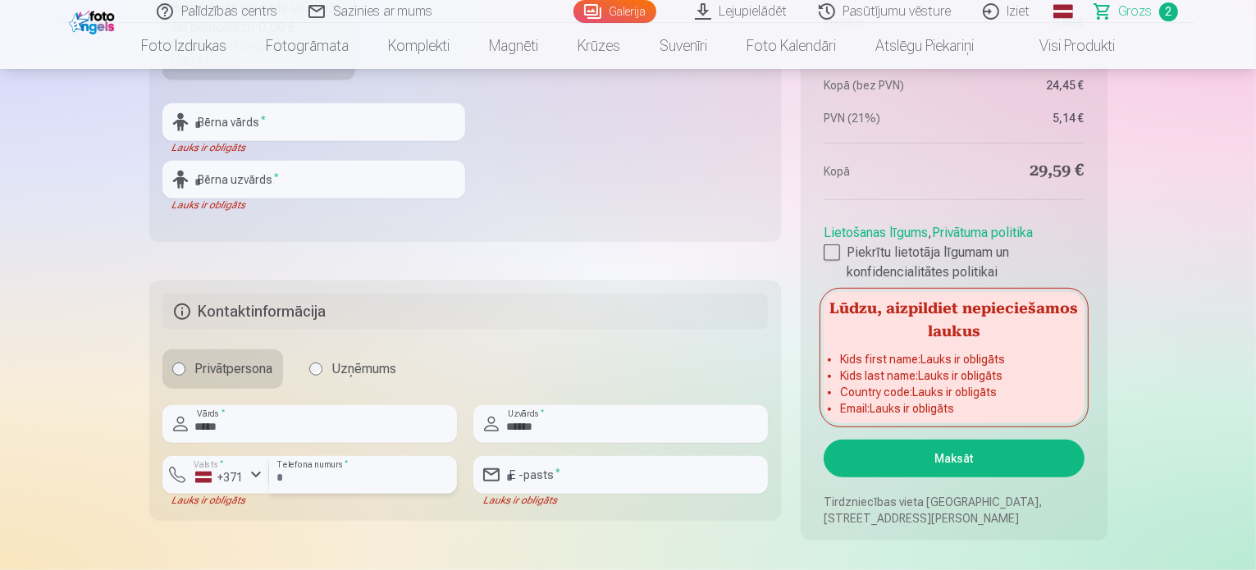
type input "********"
click at [551, 472] on input "email" at bounding box center [621, 475] width 295 height 38
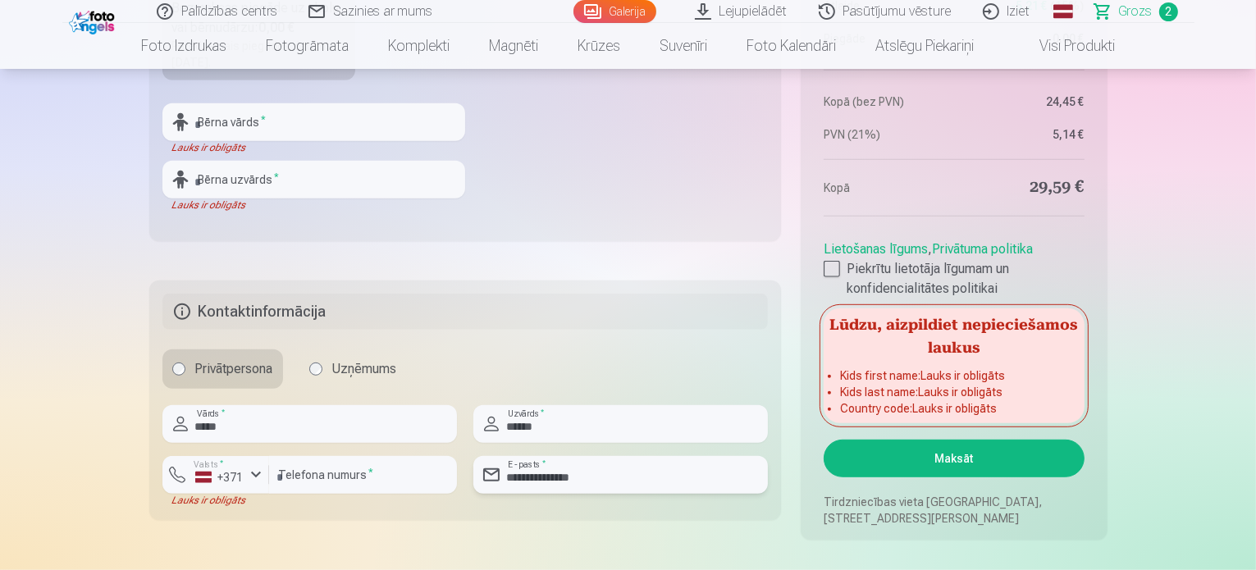
type input "**********"
click at [928, 457] on button "Maksāt" at bounding box center [954, 459] width 260 height 38
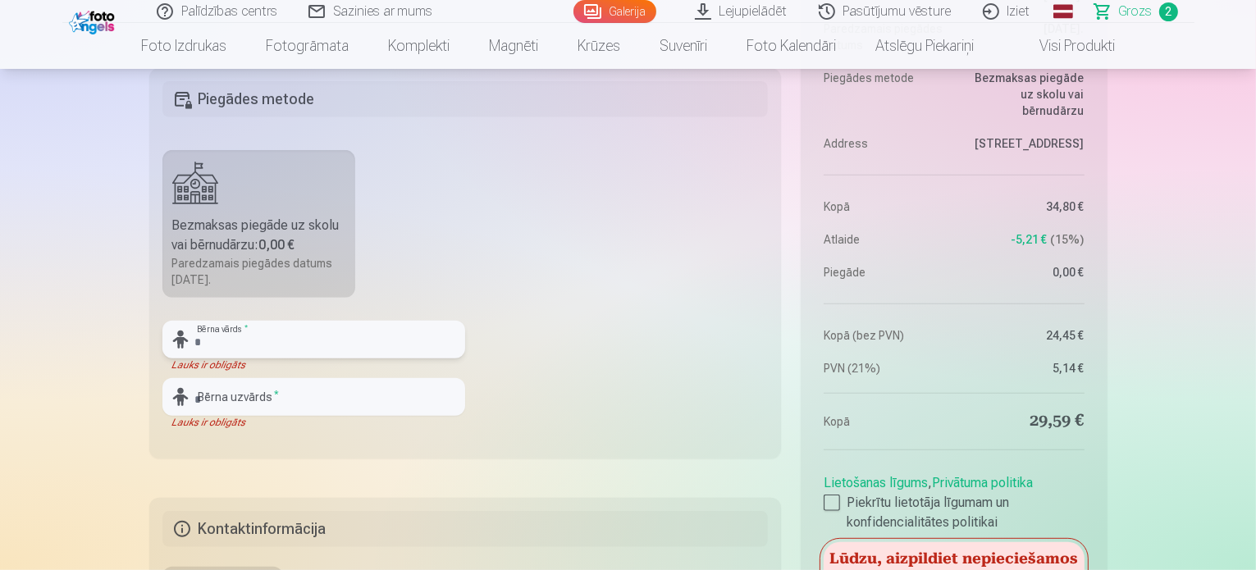
scroll to position [657, 0]
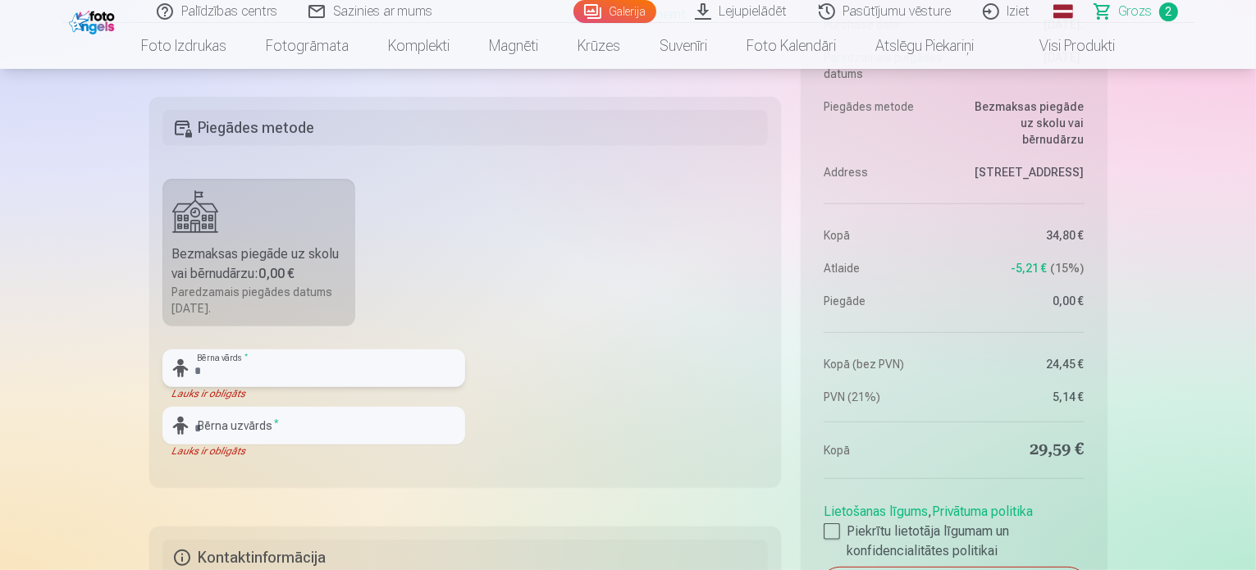
click at [213, 370] on input "text" at bounding box center [313, 369] width 303 height 38
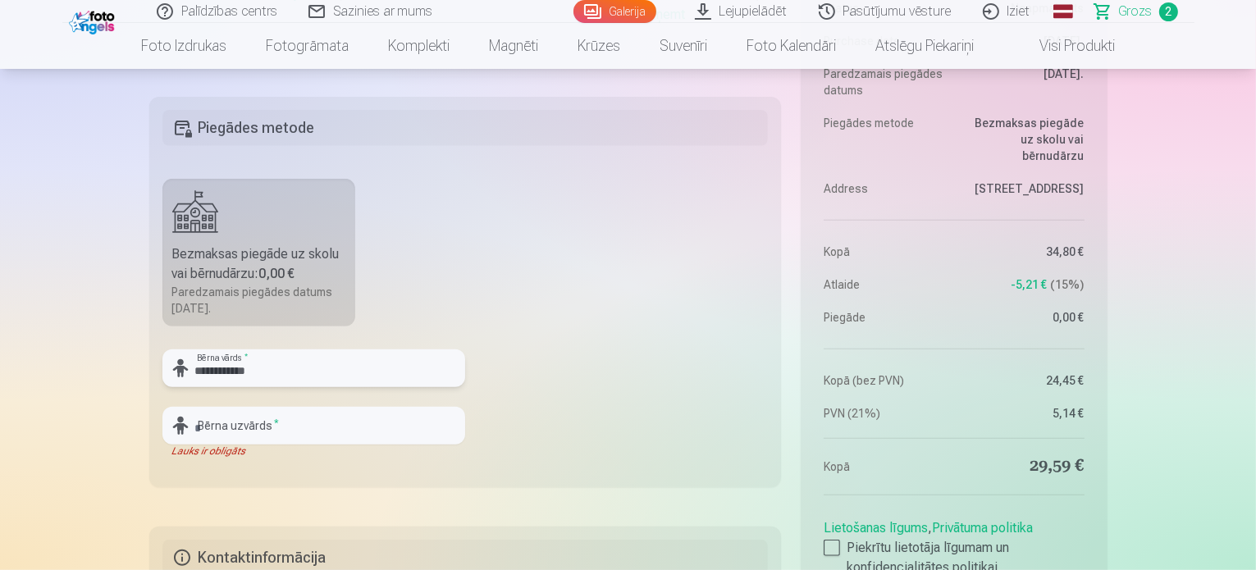
type input "**********"
click at [212, 426] on input "text" at bounding box center [313, 426] width 303 height 38
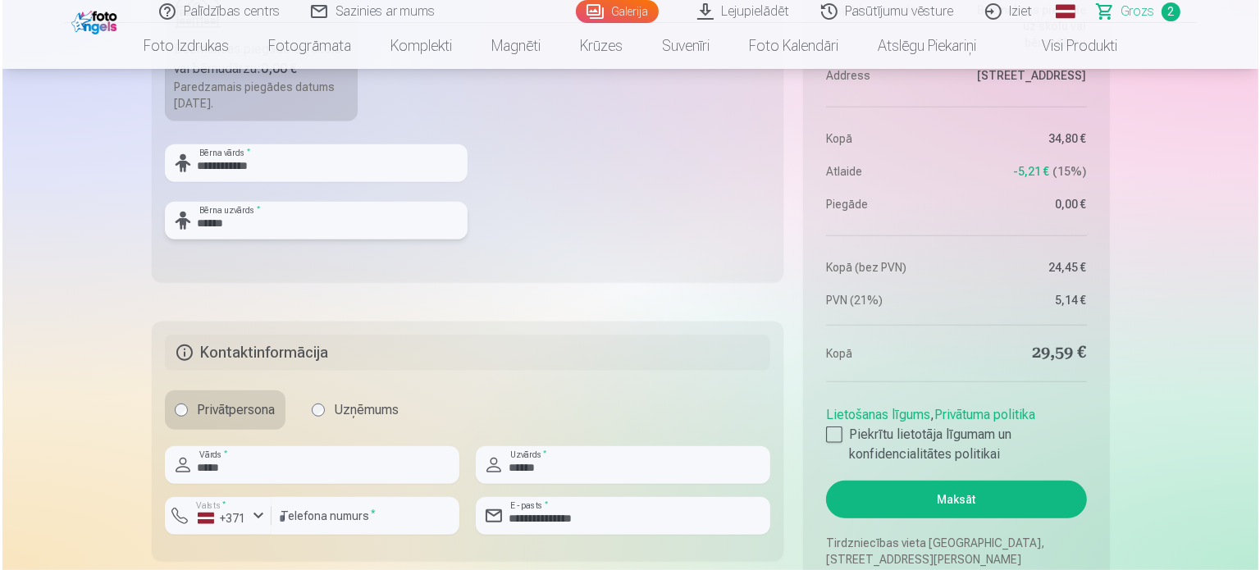
scroll to position [903, 0]
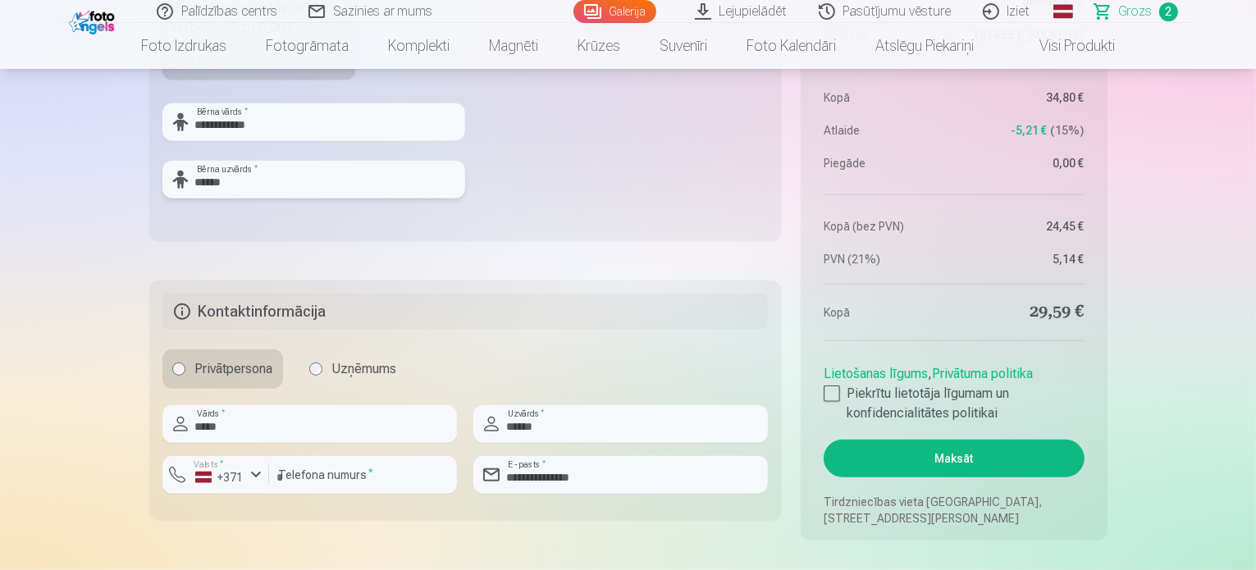
type input "******"
click at [945, 459] on button "Maksāt" at bounding box center [954, 459] width 260 height 38
